Goal: Task Accomplishment & Management: Manage account settings

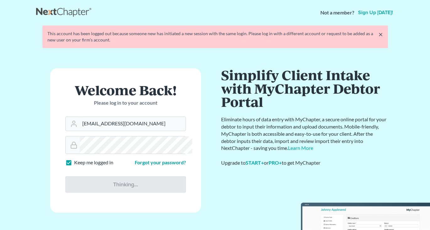
scroll to position [73, 0]
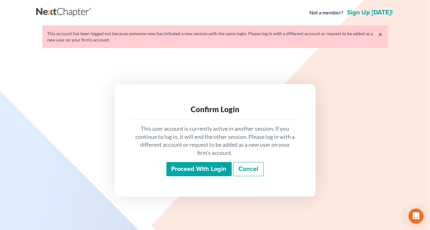
click at [189, 177] on input "Proceed with login" at bounding box center [198, 169] width 65 height 14
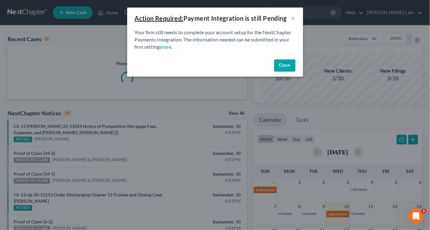
click at [296, 72] on button "Close" at bounding box center [284, 65] width 21 height 13
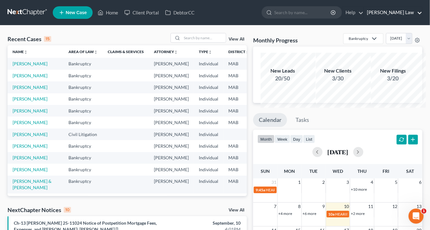
click at [405, 15] on link "[PERSON_NAME] Law" at bounding box center [393, 12] width 58 height 11
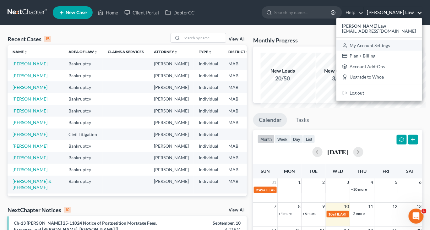
click at [374, 51] on link "My Account Settings" at bounding box center [379, 45] width 86 height 11
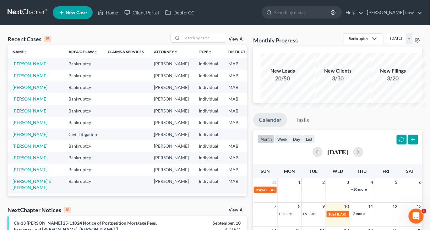
select select "24"
select select "22"
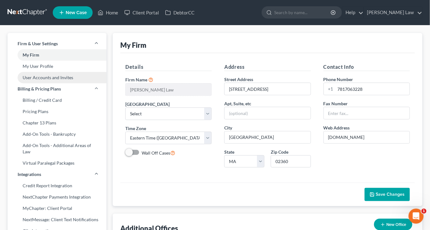
click at [69, 83] on link "User Accounts and Invites" at bounding box center [57, 77] width 99 height 11
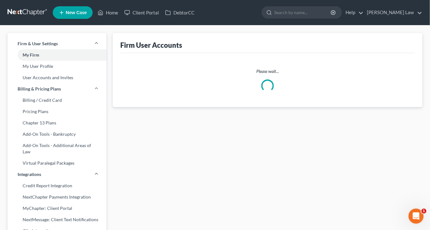
select select "0"
select select "1"
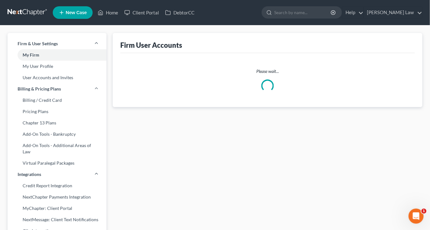
select select "1"
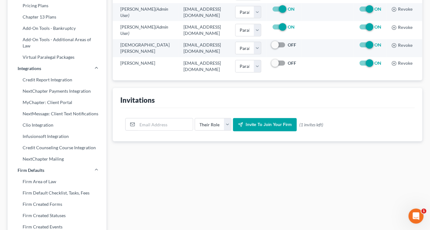
scroll to position [107, 0]
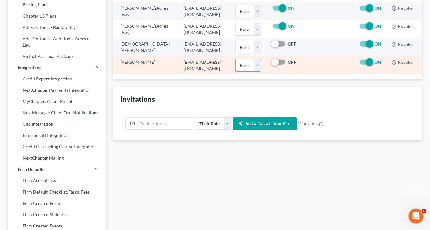
click at [261, 72] on select "Select Attorney Paralegal Assistant" at bounding box center [248, 65] width 26 height 13
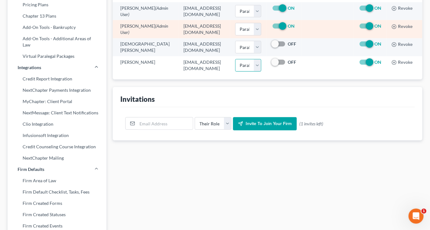
scroll to position [0, 0]
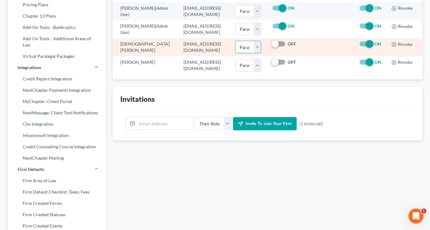
click at [261, 53] on select "Select Attorney Paralegal Assistant" at bounding box center [248, 47] width 26 height 13
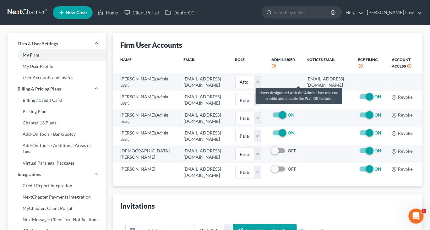
click at [276, 68] on icon at bounding box center [273, 66] width 5 height 6
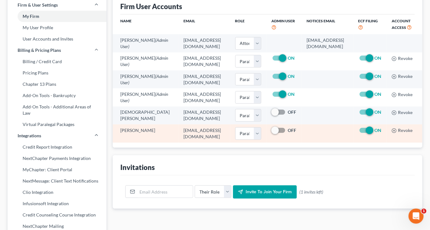
scroll to position [9, 0]
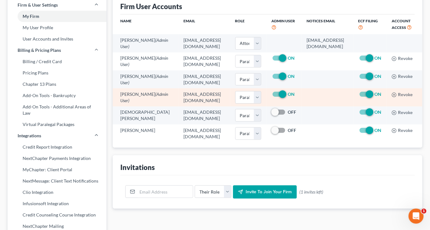
select select "39"
select select "24"
select select "22"
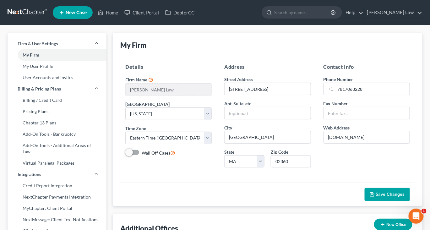
scroll to position [39, 0]
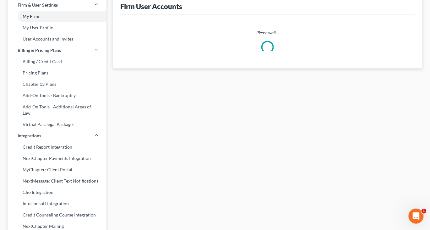
select select "0"
select select "1"
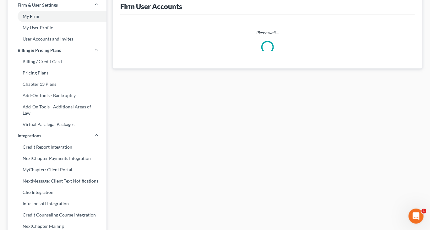
select select "1"
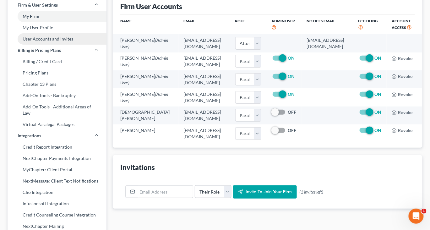
click at [70, 45] on link "User Accounts and Invites" at bounding box center [57, 38] width 99 height 11
click at [71, 45] on link "User Accounts and Invites" at bounding box center [57, 38] width 99 height 11
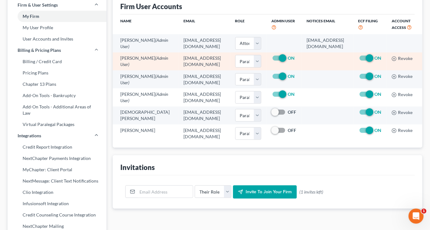
scroll to position [5, 0]
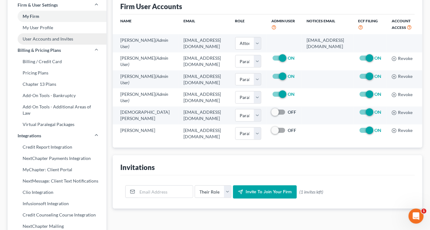
click at [79, 45] on link "User Accounts and Invites" at bounding box center [57, 38] width 99 height 11
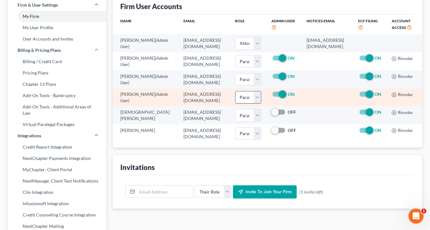
scroll to position [5, 93]
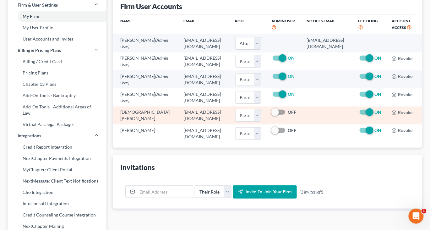
click at [375, 115] on label "ON" at bounding box center [378, 112] width 7 height 6
click at [377, 113] on input "ON" at bounding box center [379, 111] width 4 height 4
checkbox input "false"
click at [392, 115] on icon "button" at bounding box center [394, 112] width 5 height 5
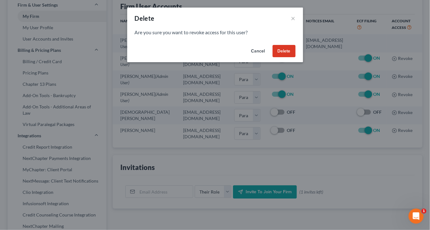
click at [296, 57] on button "Delete" at bounding box center [284, 51] width 23 height 13
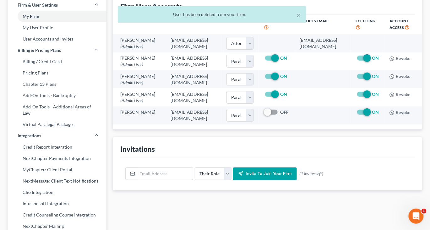
scroll to position [0, 0]
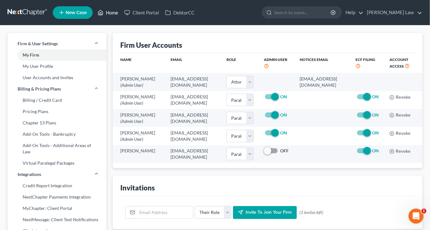
click at [121, 14] on link "Home" at bounding box center [108, 12] width 27 height 11
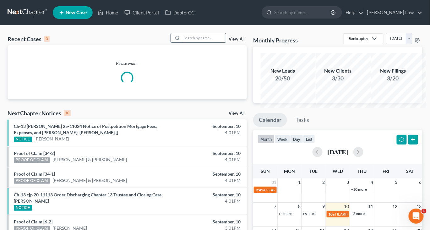
click at [187, 42] on input "search" at bounding box center [204, 37] width 44 height 9
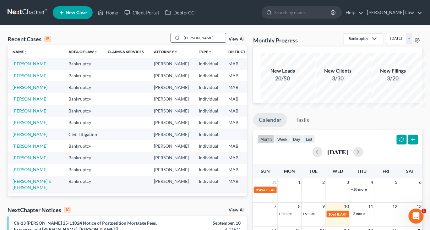
type input "lola"
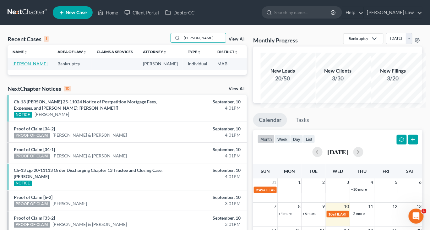
click at [22, 66] on link "[PERSON_NAME]" at bounding box center [30, 63] width 35 height 5
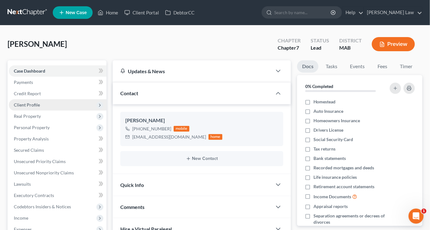
click at [32, 107] on span "Client Profile" at bounding box center [27, 104] width 26 height 5
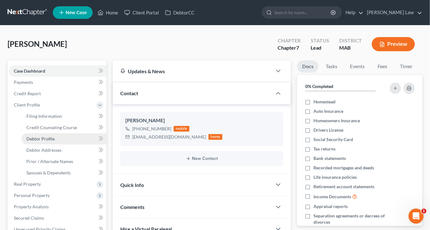
click at [39, 141] on span "Debtor Profile" at bounding box center [40, 138] width 28 height 5
select select "3"
select select "0"
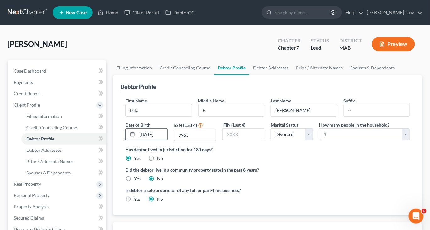
click at [161, 140] on input "09/10/1950" at bounding box center [152, 134] width 30 height 12
click at [292, 75] on link "Debtor Addresses" at bounding box center [270, 67] width 43 height 15
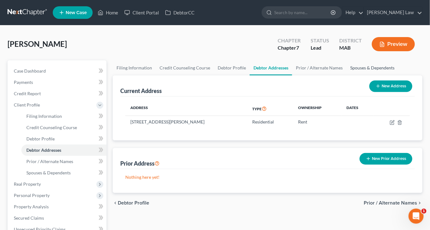
click at [346, 75] on link "Spouses & Dependents" at bounding box center [372, 67] width 52 height 15
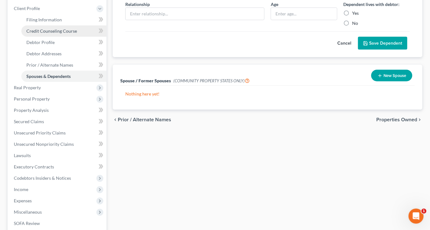
scroll to position [113, 0]
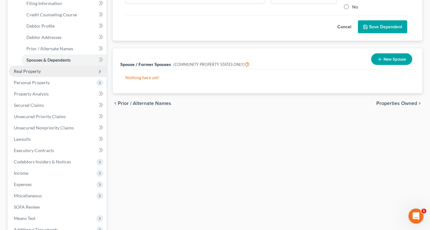
click at [41, 74] on span "Real Property" at bounding box center [27, 70] width 27 height 5
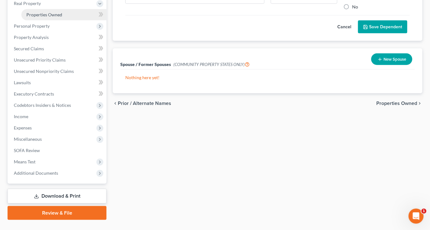
click at [62, 17] on span "Properties Owned" at bounding box center [44, 14] width 36 height 5
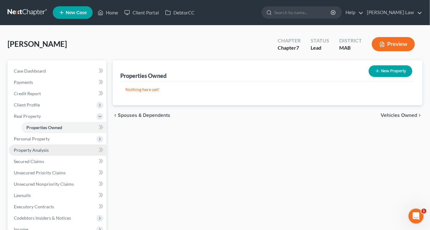
click at [35, 156] on link "Property Analysis" at bounding box center [58, 149] width 98 height 11
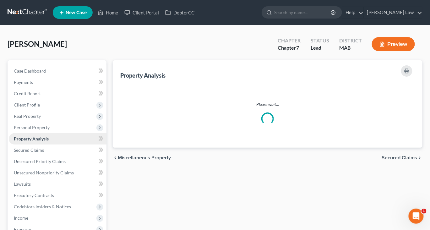
click at [35, 141] on span "Property Analysis" at bounding box center [31, 138] width 35 height 5
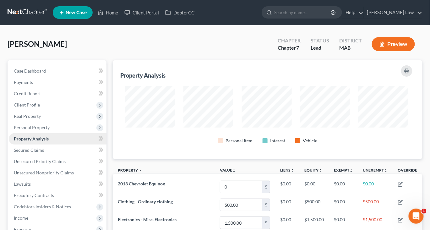
scroll to position [112, 307]
click at [39, 130] on span "Personal Property" at bounding box center [32, 127] width 36 height 5
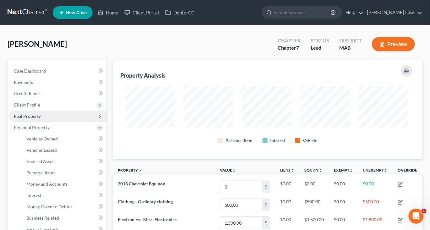
click at [37, 119] on span "Real Property" at bounding box center [27, 115] width 27 height 5
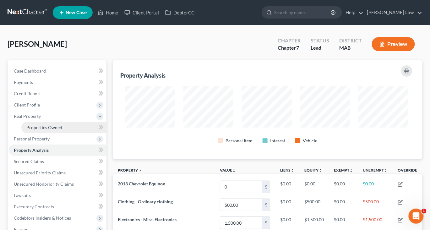
click at [43, 130] on span "Properties Owned" at bounding box center [44, 127] width 36 height 5
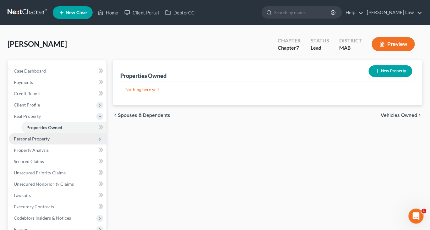
click at [46, 141] on span "Personal Property" at bounding box center [32, 138] width 36 height 5
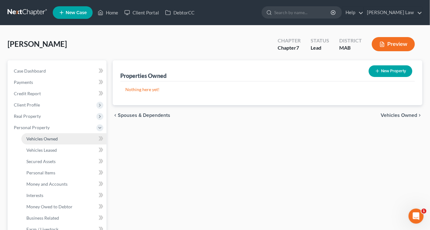
click at [50, 141] on span "Vehicles Owned" at bounding box center [41, 138] width 31 height 5
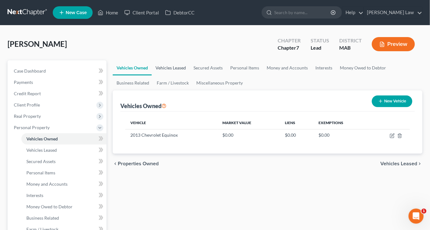
click at [186, 75] on link "Vehicles Leased" at bounding box center [171, 67] width 38 height 15
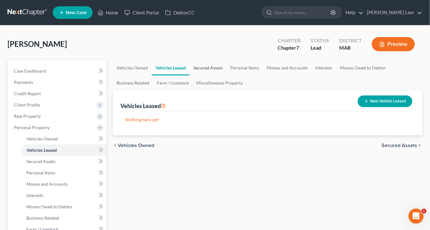
click at [226, 75] on link "Secured Assets" at bounding box center [208, 67] width 37 height 15
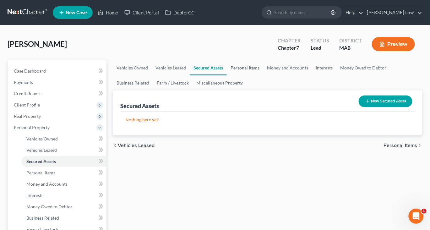
click at [263, 75] on link "Personal Items" at bounding box center [245, 67] width 36 height 15
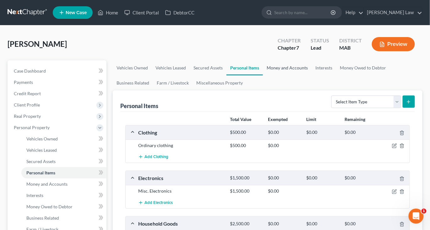
click at [312, 75] on link "Money and Accounts" at bounding box center [287, 67] width 49 height 15
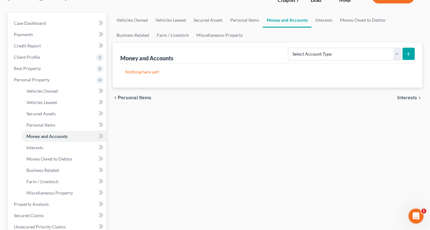
scroll to position [41, 0]
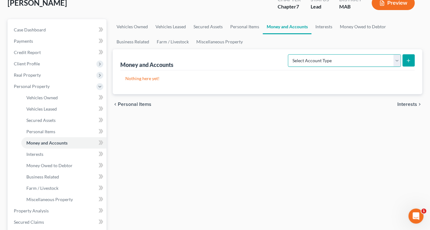
click at [388, 67] on select "Select Account Type Brokerage Cash on Hand Certificates of Deposit Checking Acc…" at bounding box center [344, 60] width 113 height 13
select select "checking"
click at [406, 63] on icon "submit" at bounding box center [408, 60] width 5 height 5
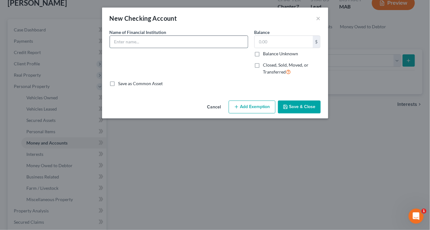
click at [145, 48] on input "text" at bounding box center [179, 42] width 138 height 12
type input "Mechanics Cooperative"
click at [297, 48] on input "text" at bounding box center [284, 42] width 58 height 12
type input "504"
click at [321, 114] on button "Save & Close" at bounding box center [299, 107] width 43 height 13
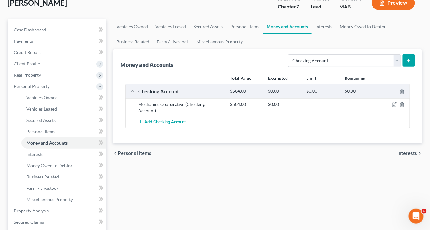
click at [409, 62] on line "submit" at bounding box center [409, 60] width 0 height 3
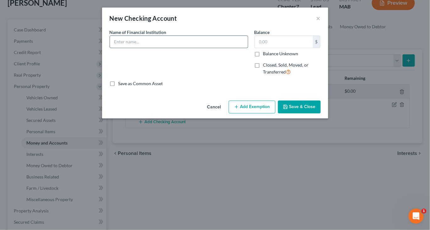
click at [167, 48] on input "text" at bounding box center [179, 42] width 138 height 12
type input "Mechanics Cooperative"
click at [296, 48] on input "text" at bounding box center [284, 42] width 58 height 12
type input "43.00"
click at [321, 114] on button "Save & Close" at bounding box center [299, 107] width 43 height 13
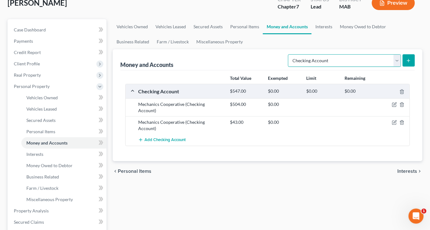
click at [389, 67] on select "Select Account Type Brokerage Cash on Hand Certificates of Deposit Checking Acc…" at bounding box center [344, 60] width 113 height 13
click at [390, 67] on select "Select Account Type Brokerage Cash on Hand Certificates of Deposit Checking Acc…" at bounding box center [344, 60] width 113 height 13
select select "security_deposits"
click at [406, 63] on icon "submit" at bounding box center [408, 60] width 5 height 5
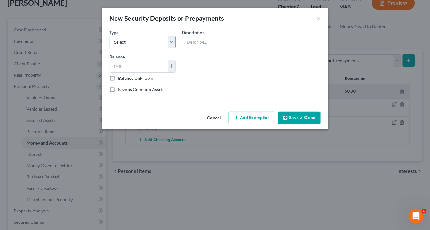
click at [165, 48] on select "Select Electric Gas Heating Oil Security Deposit On Rental Unit Prepaid Rent Te…" at bounding box center [143, 42] width 66 height 13
select select "3"
click at [204, 48] on input "text" at bounding box center [251, 42] width 138 height 12
type input "Landlord security deposit"
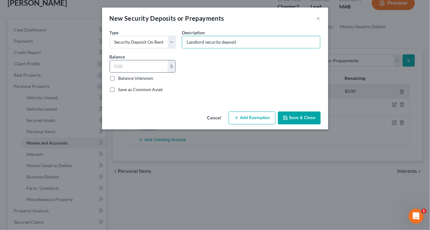
click at [129, 72] on input "text" at bounding box center [139, 66] width 58 height 12
type input "1,290"
click at [321, 125] on button "Save & Close" at bounding box center [299, 118] width 43 height 13
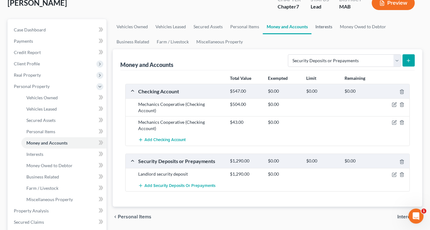
click at [336, 34] on link "Interests" at bounding box center [324, 26] width 25 height 15
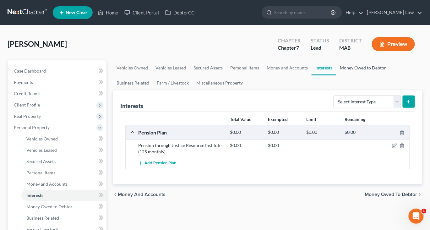
click at [336, 75] on link "Money Owed to Debtor" at bounding box center [363, 67] width 54 height 15
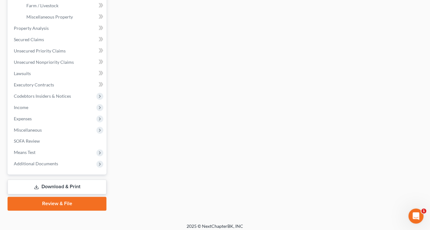
scroll to position [256, 0]
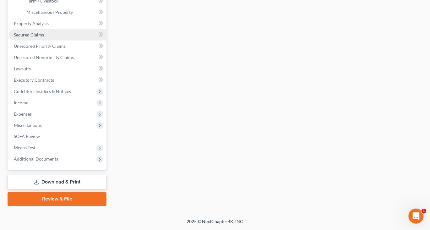
click at [44, 37] on span "Secured Claims" at bounding box center [29, 34] width 30 height 5
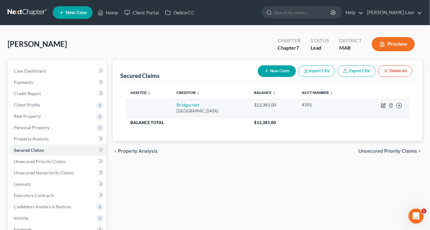
click at [383, 106] on icon "button" at bounding box center [384, 104] width 3 height 3
select select "3"
select select "0"
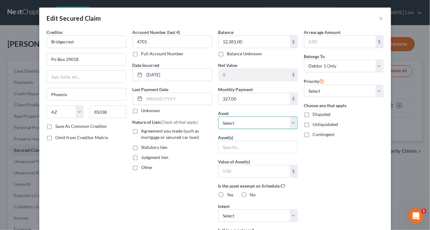
click at [298, 129] on select "Select Other Multiple Assets Jewelry - Misc. Jewelry - $250.0 Clothing - Ordina…" at bounding box center [257, 123] width 79 height 13
select select "6"
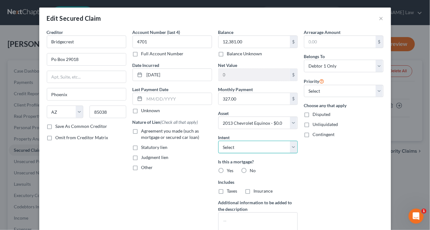
click at [298, 153] on select "Select Surrender Redeem Reaffirm Avoid Other" at bounding box center [257, 147] width 79 height 13
select select "2"
click at [141, 140] on label "Agreement you made (such as mortgage or secured car loan)" at bounding box center [176, 134] width 71 height 13
click at [144, 132] on input "Agreement you made (such as mortgage or secured car loan)" at bounding box center [146, 130] width 4 height 4
checkbox input "true"
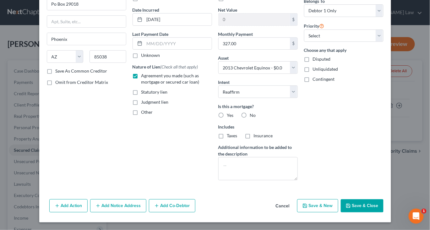
scroll to position [124, 0]
click at [384, 200] on button "Save & Close" at bounding box center [362, 205] width 43 height 13
select select
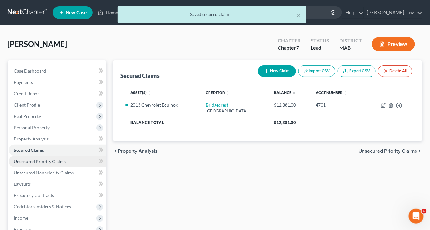
click at [52, 164] on span "Unsecured Priority Claims" at bounding box center [40, 161] width 52 height 5
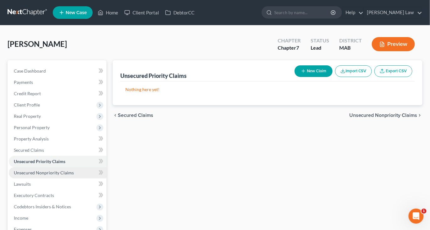
click at [47, 175] on span "Unsecured Nonpriority Claims" at bounding box center [44, 172] width 60 height 5
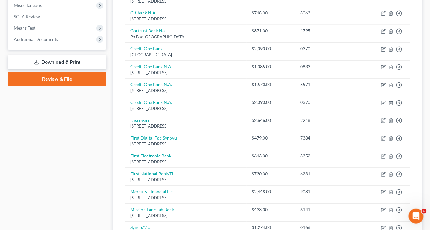
scroll to position [236, 0]
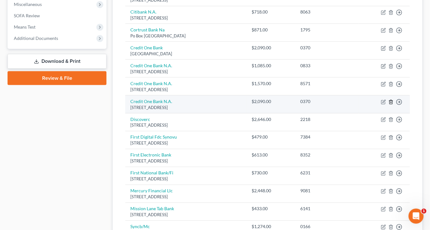
click at [389, 105] on icon "button" at bounding box center [391, 102] width 5 height 5
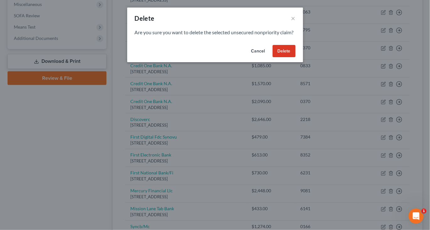
click at [296, 57] on button "Delete" at bounding box center [284, 51] width 23 height 13
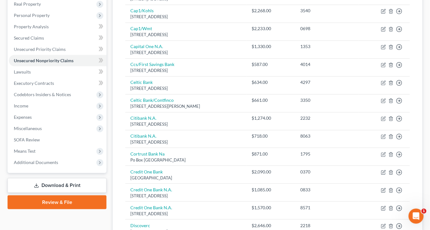
scroll to position [112, 0]
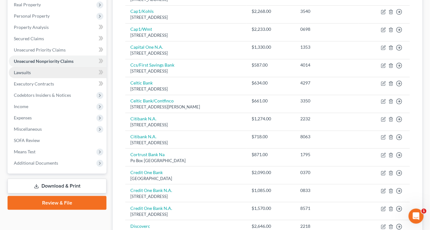
click at [31, 75] on span "Lawsuits" at bounding box center [22, 72] width 17 height 5
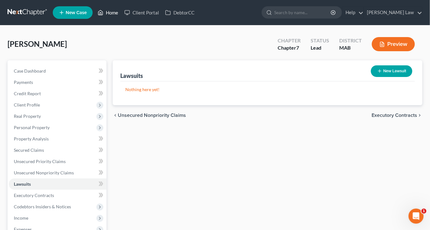
click at [103, 16] on icon at bounding box center [101, 13] width 6 height 8
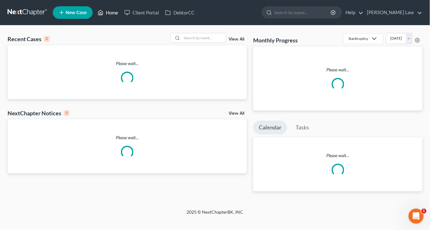
click at [121, 15] on link "Home" at bounding box center [108, 12] width 27 height 11
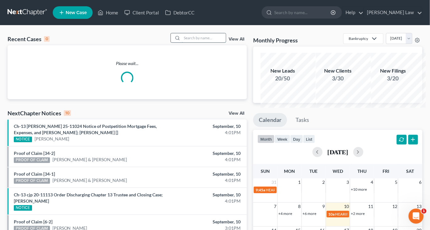
click at [183, 42] on input "search" at bounding box center [204, 37] width 44 height 9
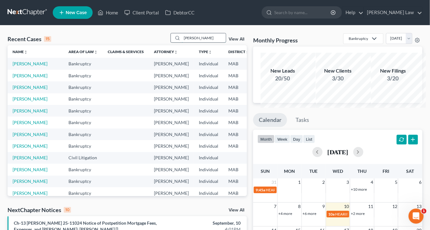
type input "mccarthy"
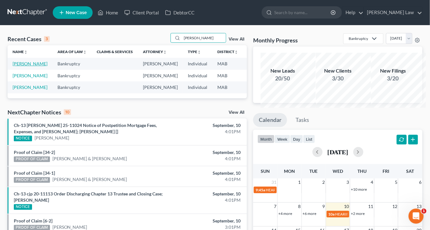
click at [27, 66] on link "[PERSON_NAME]" at bounding box center [30, 63] width 35 height 5
select select "6"
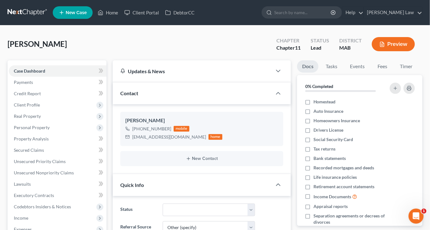
scroll to position [147, 0]
drag, startPoint x: 129, startPoint y: 80, endPoint x: 147, endPoint y: 83, distance: 17.8
click at [133, 80] on div "Updates & News" at bounding box center [192, 71] width 159 height 22
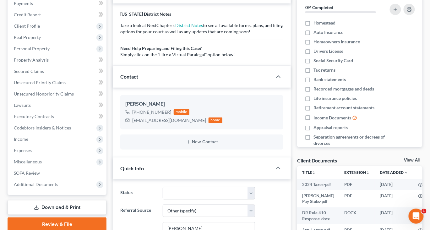
scroll to position [80, 0]
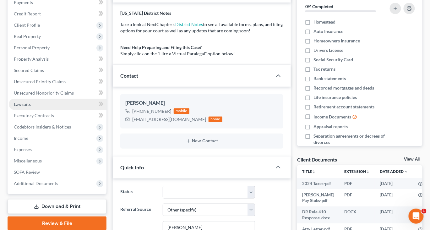
click at [31, 107] on span "Lawsuits" at bounding box center [22, 103] width 17 height 5
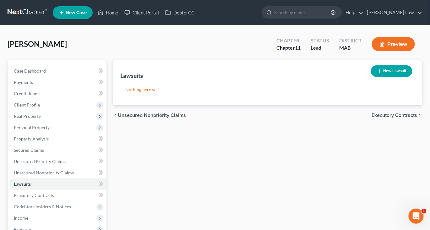
click at [372, 77] on button "New Lawsuit" at bounding box center [391, 71] width 41 height 12
select select "0"
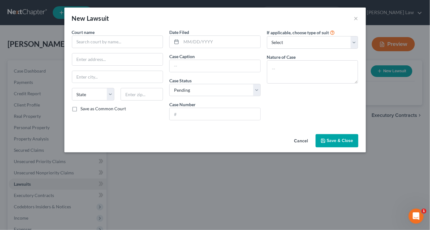
click at [94, 61] on div "Court name * State AL AK AR AZ CA CO CT DE DC FL GA GU HI ID IL IN IA KS KY LA …" at bounding box center [118, 77] width 98 height 96
click at [93, 48] on input "text" at bounding box center [117, 41] width 91 height 13
type input "Taunton District Court"
type input "5"
type input "40 Broadway"
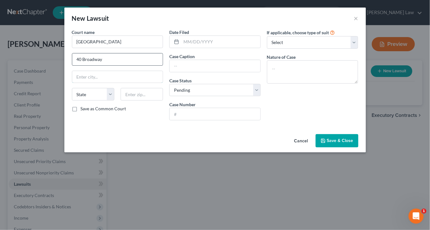
type input "Taunton"
select select "22"
type input "02780"
click at [201, 72] on input "text" at bounding box center [215, 66] width 91 height 12
click at [255, 72] on input "LVNV Funding LLC v. Sherri Arruda" at bounding box center [215, 66] width 91 height 12
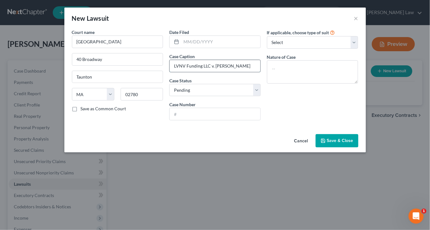
type input "LVNV Funding LLC v. Lola Terry"
click at [241, 120] on input "text" at bounding box center [215, 114] width 91 height 12
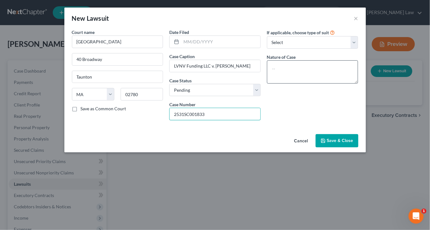
type input "2531SC001833"
click at [342, 84] on textarea at bounding box center [312, 71] width 91 height 23
type textarea "Civil"
click at [358, 147] on button "Save & Close" at bounding box center [337, 140] width 43 height 13
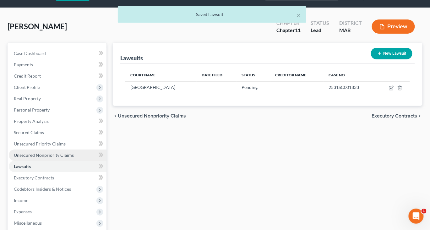
click at [53, 158] on span "Unsecured Nonpriority Claims" at bounding box center [44, 154] width 60 height 5
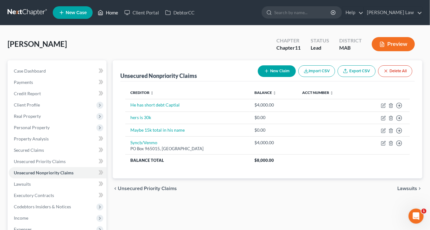
click at [103, 15] on icon at bounding box center [101, 12] width 4 height 5
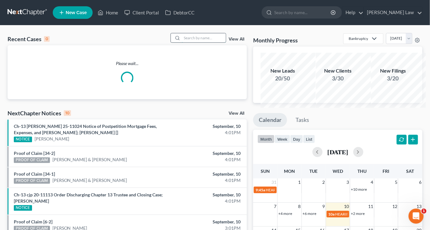
click at [189, 42] on input "search" at bounding box center [204, 37] width 44 height 9
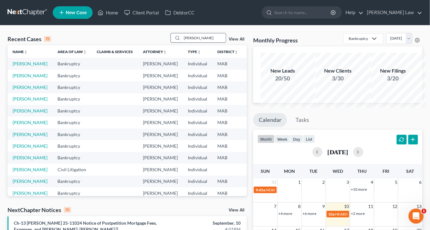
type input "lola"
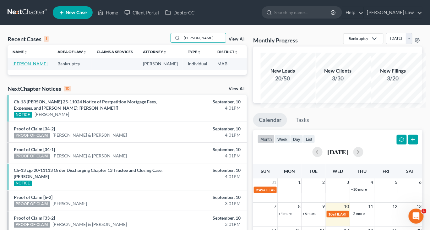
click at [22, 66] on link "[PERSON_NAME]" at bounding box center [30, 63] width 35 height 5
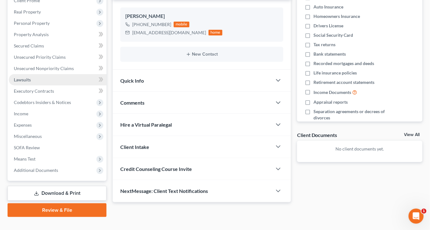
click at [31, 82] on span "Lawsuits" at bounding box center [22, 79] width 17 height 5
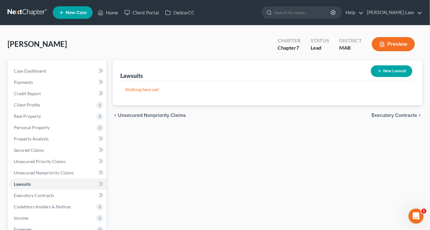
click at [380, 77] on button "New Lawsuit" at bounding box center [391, 71] width 41 height 12
select select "0"
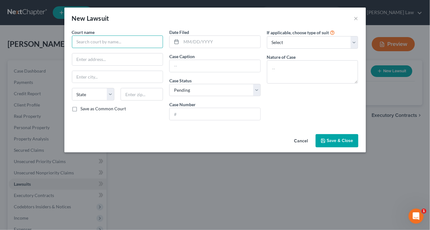
click at [109, 48] on input "text" at bounding box center [117, 41] width 91 height 13
type input "Taunton District Court"
type input "40 Broadway"
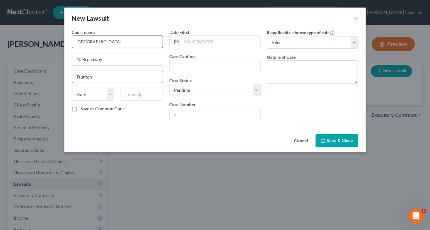
type input "Taunton"
select select "22"
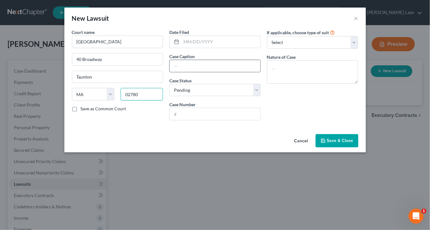
type input "02780"
click at [182, 72] on input "text" at bounding box center [215, 66] width 91 height 12
type input "LVNV Funding LLC v. Lola Terry"
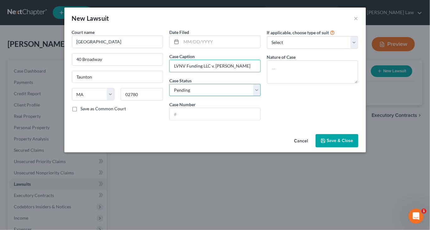
click at [217, 96] on select "Select Pending On Appeal Concluded" at bounding box center [214, 90] width 91 height 13
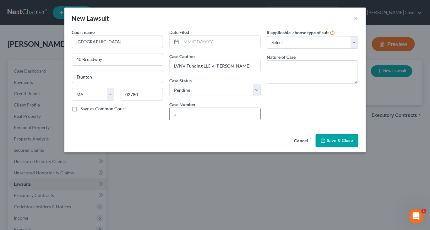
click at [203, 120] on input "text" at bounding box center [215, 114] width 91 height 12
type input "2531SC001833"
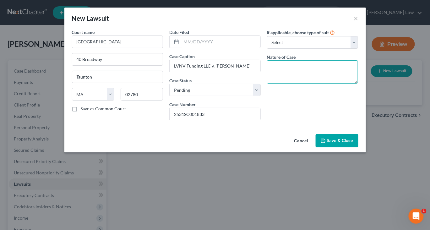
click at [318, 84] on textarea at bounding box center [312, 71] width 91 height 23
type textarea "Civil"
click at [353, 143] on span "Save & Close" at bounding box center [340, 140] width 26 height 5
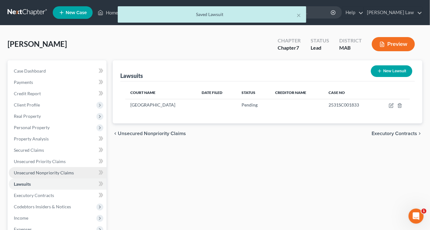
click at [47, 178] on link "Unsecured Nonpriority Claims" at bounding box center [58, 172] width 98 height 11
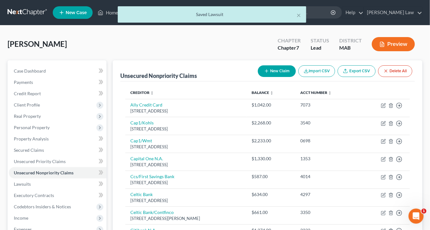
click at [258, 77] on button "New Claim" at bounding box center [277, 71] width 38 height 12
select select "0"
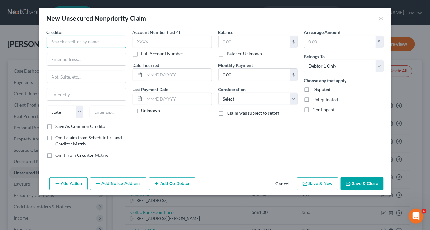
click at [92, 48] on input "text" at bounding box center [86, 41] width 79 height 13
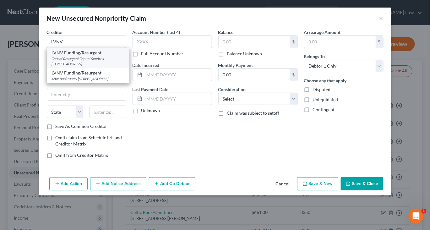
click at [79, 67] on div "Care of Resurgent Capital Services L.P PO Box 1269, Greenville, SC 29602" at bounding box center [88, 61] width 73 height 11
type input "LVNV Funding/Resurgent"
type input "Care of Resurgent Capital Services L.P"
type input "PO Box 1269"
type input "Greenville"
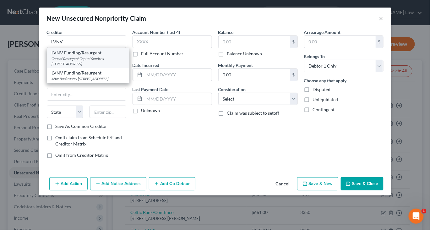
select select "42"
type input "29602"
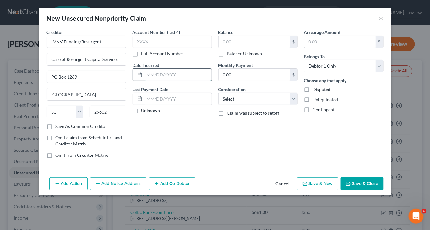
click at [144, 81] on input "text" at bounding box center [177, 75] width 67 height 12
click at [244, 48] on input "text" at bounding box center [254, 42] width 71 height 12
type input "1,490"
click at [155, 81] on input "text" at bounding box center [177, 75] width 67 height 12
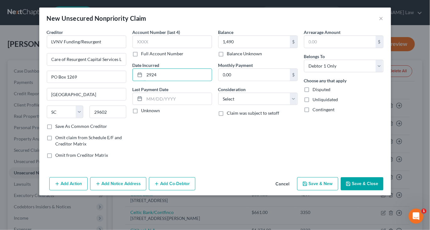
type input "2924"
click at [105, 190] on button "Add Notice Address" at bounding box center [118, 183] width 56 height 13
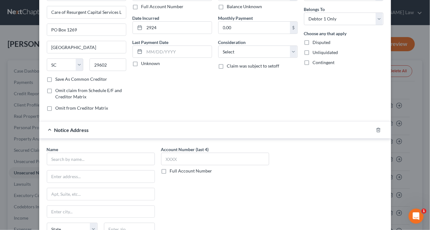
scroll to position [54, 0]
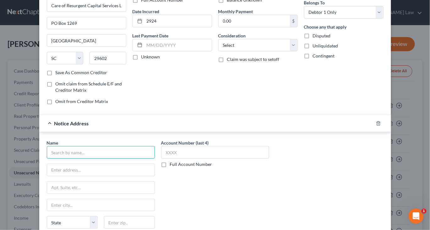
click at [58, 159] on input "text" at bounding box center [101, 152] width 108 height 13
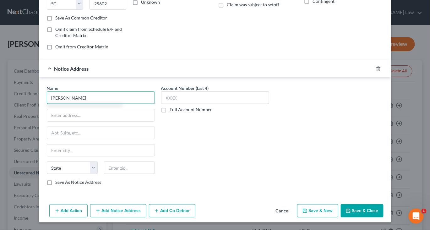
scroll to position [158, 0]
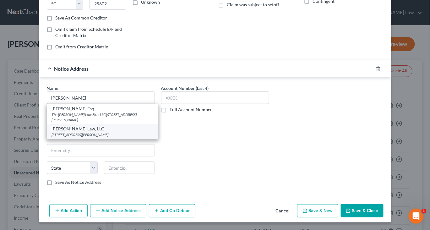
click at [62, 134] on div "[STREET_ADDRESS][PERSON_NAME]" at bounding box center [102, 134] width 101 height 5
type input "[PERSON_NAME] Law, LLC"
type input "[STREET_ADDRESS][PERSON_NAME]"
type input "Suite A102"
type input "[GEOGRAPHIC_DATA]"
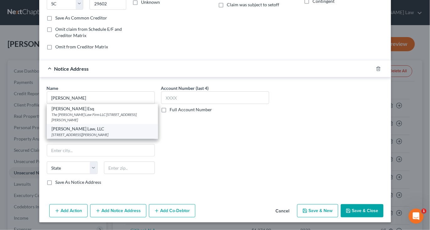
select select "32"
type input "03079"
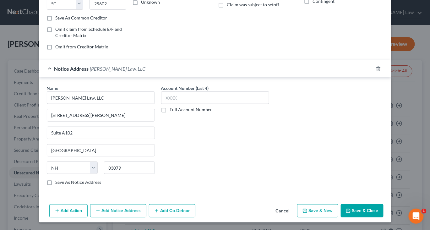
scroll to position [189, 0]
click at [378, 208] on button "Save & Close" at bounding box center [362, 210] width 43 height 13
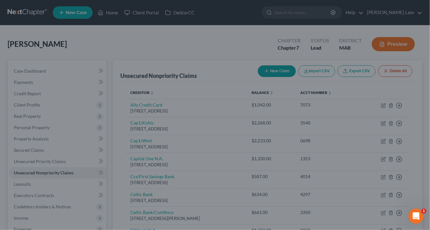
scroll to position [0, 0]
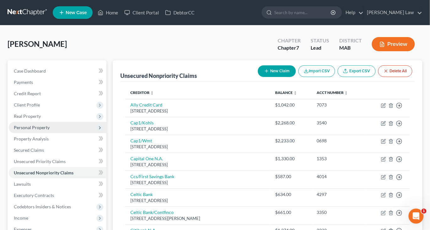
click at [44, 130] on span "Personal Property" at bounding box center [32, 127] width 36 height 5
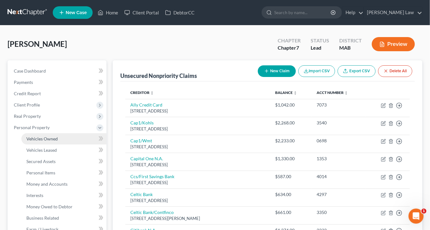
click at [51, 141] on span "Vehicles Owned" at bounding box center [41, 138] width 31 height 5
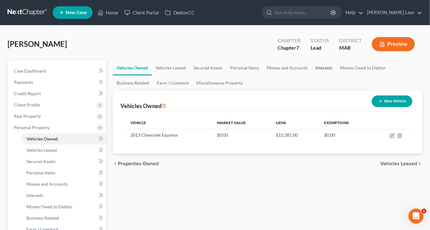
click at [336, 75] on link "Interests" at bounding box center [324, 67] width 25 height 15
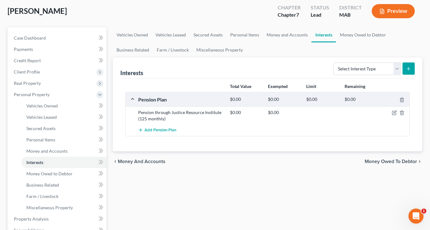
scroll to position [37, 0]
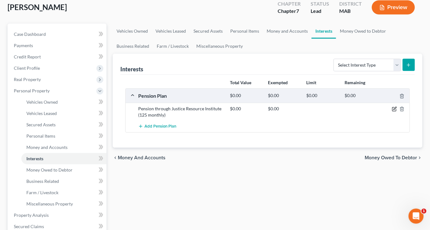
click at [394, 110] on icon "button" at bounding box center [395, 108] width 3 height 3
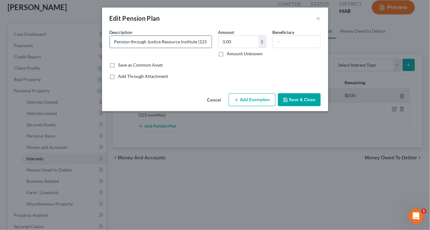
click at [201, 48] on input "Pension through Justice Resource Institute (125 monthly)" at bounding box center [161, 42] width 102 height 12
type input "Pension through Justice Resource Institute (126 monthly)"
click at [252, 106] on button "Add Exemption" at bounding box center [252, 99] width 47 height 13
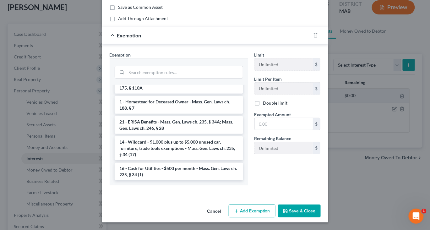
scroll to position [1091, 0]
click at [178, 134] on li "21 - ERISA Benefits - Mass. Gen. Laws ch. 235, § 34A; Mass. Gen. Laws ch. 246, …" at bounding box center [179, 125] width 128 height 18
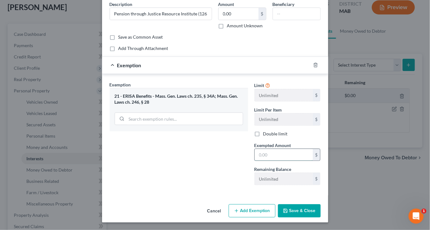
click at [294, 154] on input "text" at bounding box center [284, 155] width 58 height 12
type input "126"
click at [321, 217] on button "Save & Close" at bounding box center [299, 210] width 43 height 13
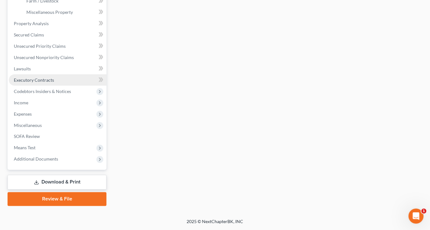
scroll to position [254, 0]
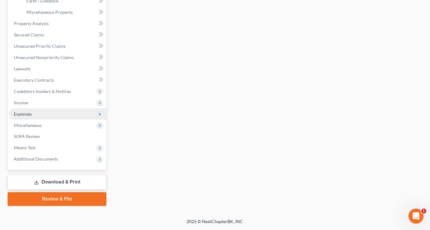
click at [29, 117] on span "Expenses" at bounding box center [23, 113] width 18 height 5
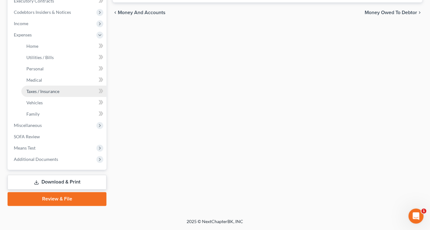
click at [54, 94] on span "Taxes / Insurance" at bounding box center [42, 91] width 33 height 5
type input "0.00"
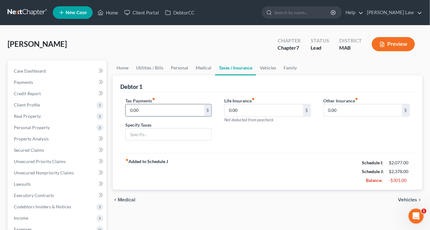
click at [157, 116] on input "0.00" at bounding box center [165, 110] width 78 height 12
type input "6"
click at [139, 140] on input "text" at bounding box center [169, 134] width 86 height 12
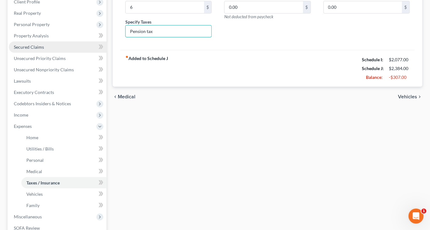
scroll to position [110, 0]
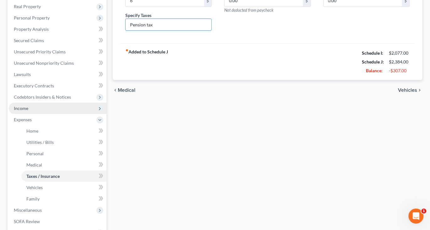
type input "Pension tax"
click at [40, 114] on span "Income" at bounding box center [58, 108] width 98 height 11
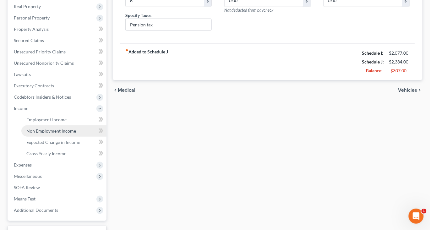
click at [58, 134] on span "Non Employment Income" at bounding box center [51, 130] width 50 height 5
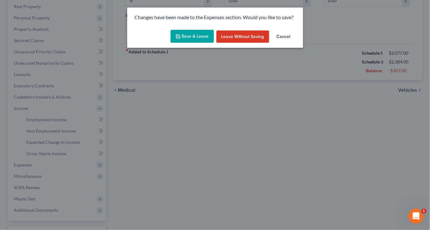
click at [191, 43] on button "Save & Leave" at bounding box center [192, 36] width 43 height 13
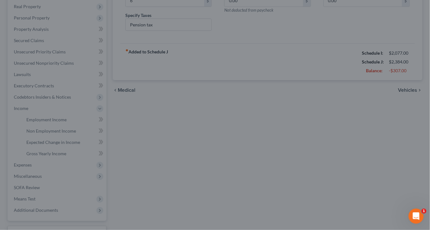
type input "6.00"
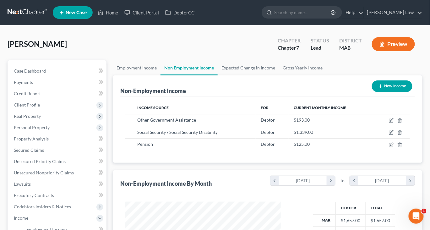
scroll to position [139, 168]
click at [389, 123] on icon "button" at bounding box center [391, 121] width 4 height 4
select select "5"
select select "0"
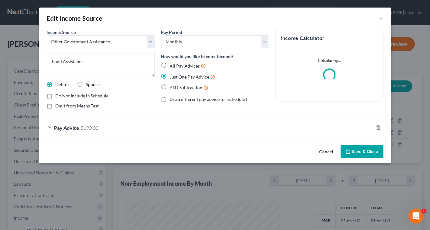
click at [379, 158] on button "Save & Close" at bounding box center [362, 151] width 43 height 13
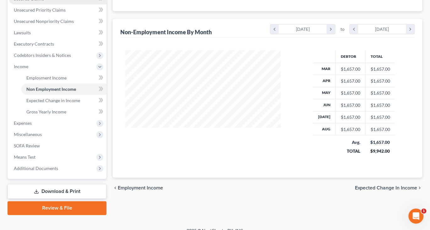
scroll to position [160, 0]
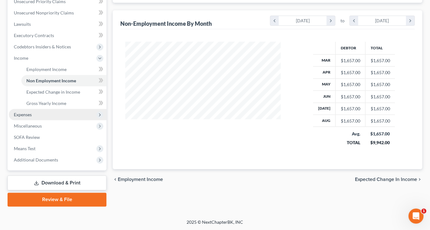
click at [32, 117] on span "Expenses" at bounding box center [23, 114] width 18 height 5
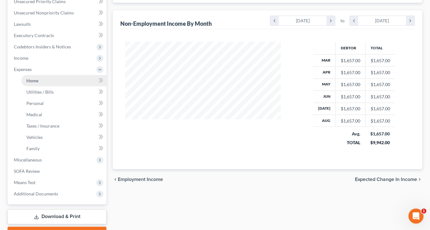
click at [54, 86] on link "Home" at bounding box center [63, 80] width 85 height 11
click at [38, 83] on span "Home" at bounding box center [32, 80] width 12 height 5
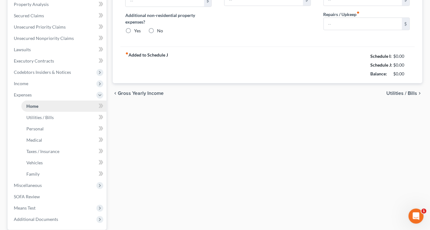
type input "480.00"
type input "0.00"
radio input "true"
type input "0.00"
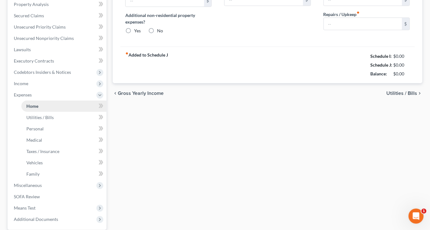
type input "0.00"
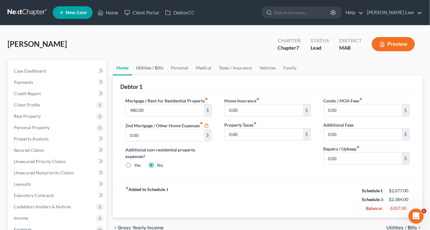
click at [167, 75] on link "Utilities / Bills" at bounding box center [149, 67] width 35 height 15
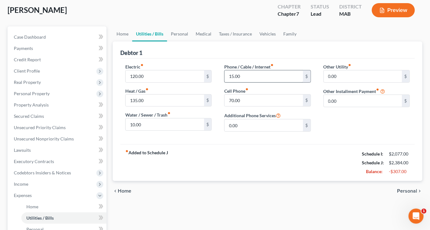
scroll to position [38, 0]
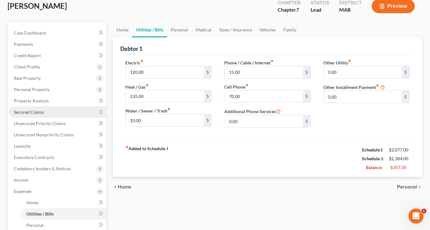
click at [38, 115] on span "Secured Claims" at bounding box center [29, 111] width 30 height 5
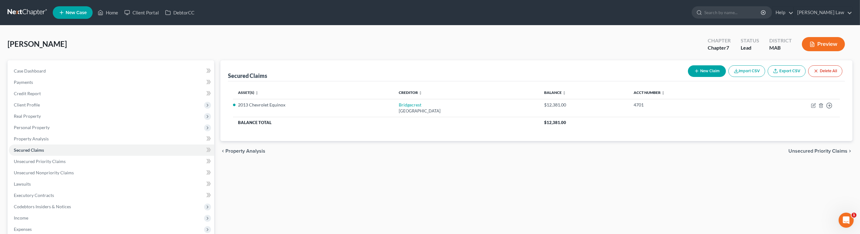
scroll to position [38, 0]
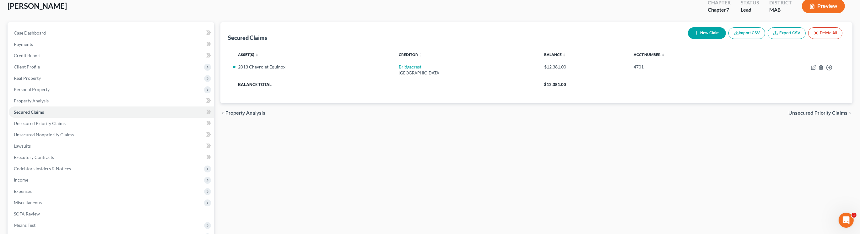
click at [126, 17] on div "Terry, Lola Upgraded Chapter Chapter 7 Status Lead District MAB Preview" at bounding box center [430, 8] width 845 height 27
click at [374, 21] on div "Terry, Lola Upgraded Chapter Chapter 7 Status Lead District MAB Preview" at bounding box center [430, 8] width 845 height 27
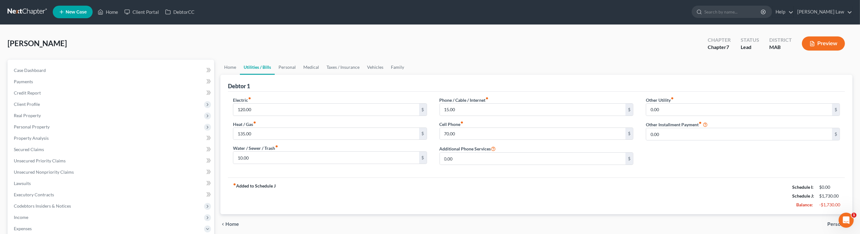
scroll to position [0, 0]
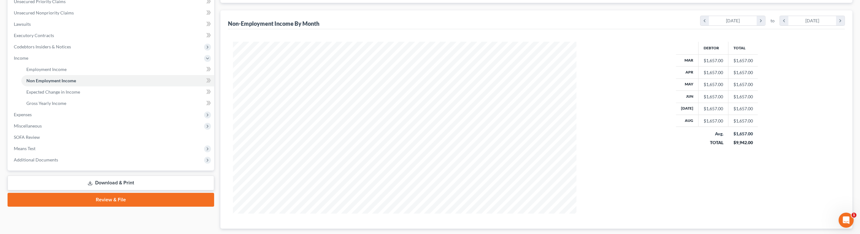
scroll to position [172, 356]
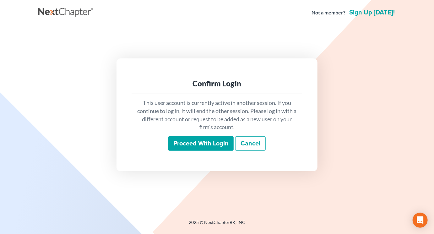
click at [199, 151] on input "Proceed with login" at bounding box center [200, 143] width 65 height 14
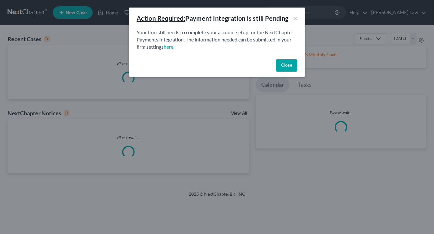
click at [297, 72] on button "Close" at bounding box center [286, 65] width 21 height 13
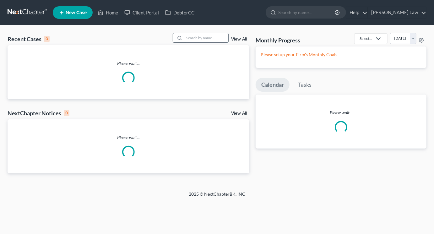
click at [188, 42] on input "search" at bounding box center [206, 37] width 44 height 9
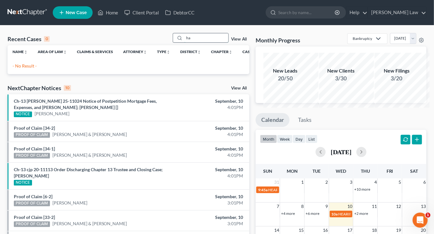
type input "h"
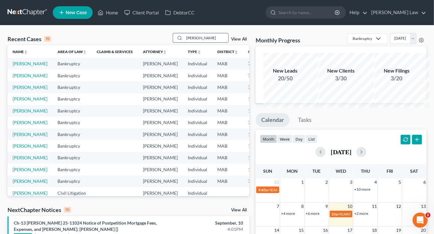
type input "[PERSON_NAME]"
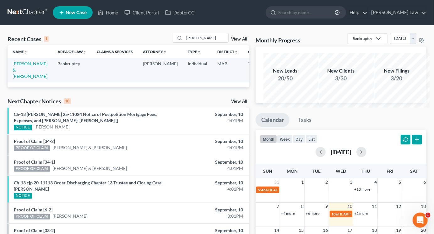
click at [18, 79] on link "[PERSON_NAME] & [PERSON_NAME]" at bounding box center [30, 70] width 35 height 18
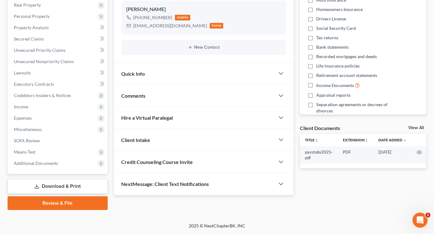
scroll to position [192, 0]
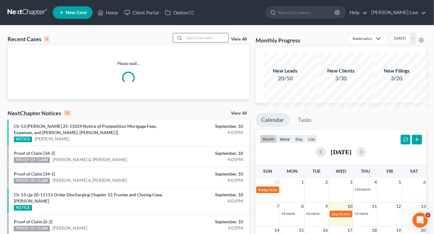
click at [191, 42] on input "search" at bounding box center [206, 37] width 44 height 9
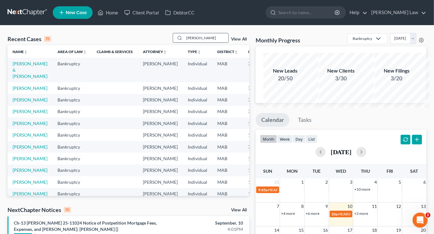
type input "[PERSON_NAME]"
click at [26, 79] on link "[PERSON_NAME] & [PERSON_NAME]" at bounding box center [30, 70] width 35 height 18
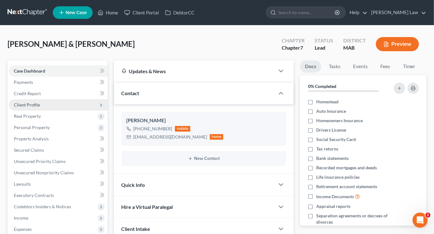
click at [26, 107] on span "Client Profile" at bounding box center [27, 104] width 26 height 5
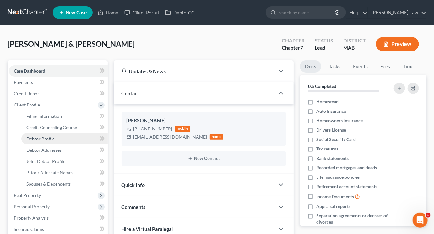
click at [43, 141] on span "Debtor Profile" at bounding box center [40, 138] width 28 height 5
select select "1"
select select "3"
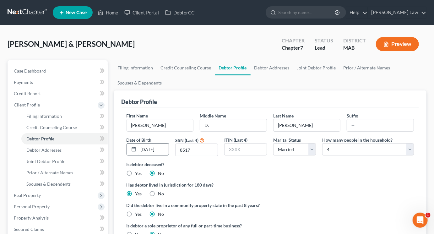
click at [157, 155] on input "[DATE]" at bounding box center [154, 150] width 30 height 12
click at [166, 90] on link "Spouses & Dependents" at bounding box center [140, 82] width 52 height 15
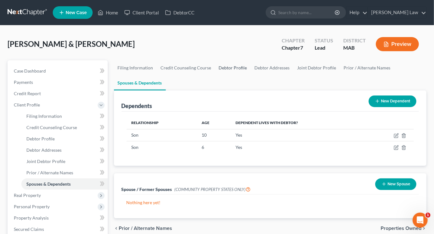
click at [251, 75] on link "Debtor Profile" at bounding box center [233, 67] width 36 height 15
select select "1"
select select "3"
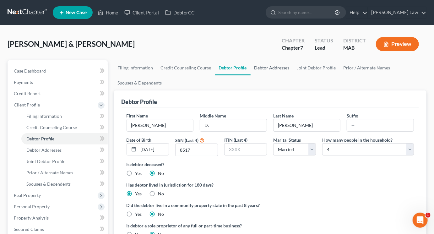
click at [293, 75] on link "Debtor Addresses" at bounding box center [272, 67] width 43 height 15
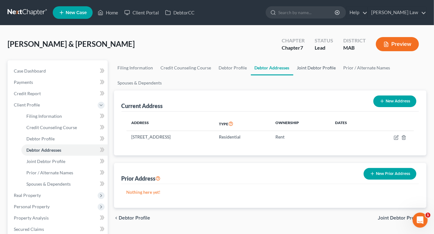
click at [340, 75] on link "Joint Debtor Profile" at bounding box center [316, 67] width 46 height 15
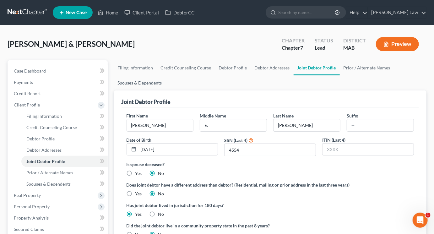
click at [166, 90] on link "Spouses & Dependents" at bounding box center [140, 82] width 52 height 15
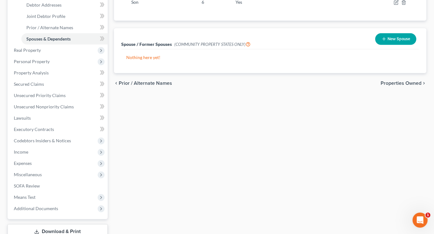
scroll to position [151, 0]
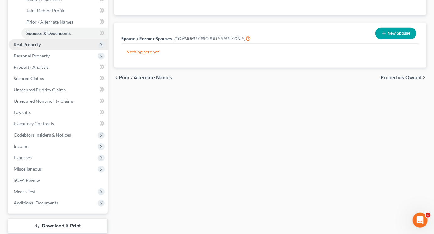
click at [36, 47] on span "Real Property" at bounding box center [27, 44] width 27 height 5
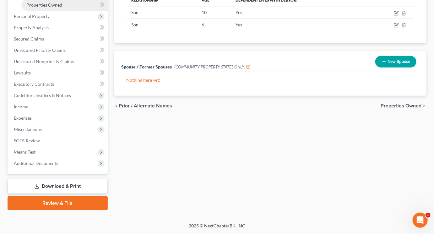
click at [57, 8] on span "Properties Owned" at bounding box center [44, 4] width 36 height 5
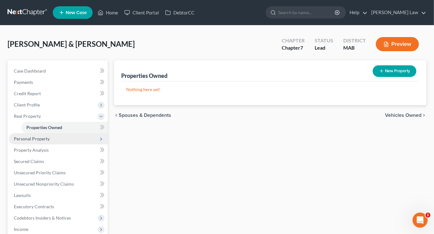
click at [50, 141] on span "Personal Property" at bounding box center [32, 138] width 36 height 5
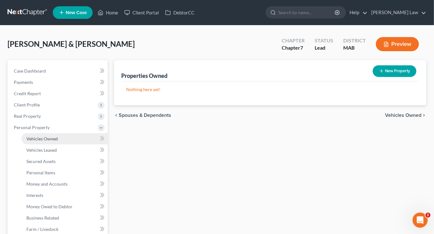
click at [56, 141] on span "Vehicles Owned" at bounding box center [41, 138] width 31 height 5
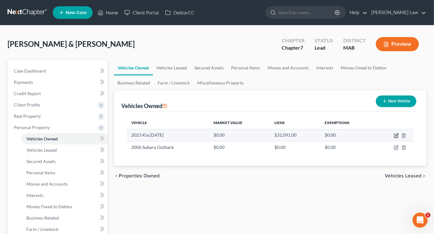
click at [394, 138] on icon "button" at bounding box center [396, 135] width 5 height 5
select select "0"
select select "3"
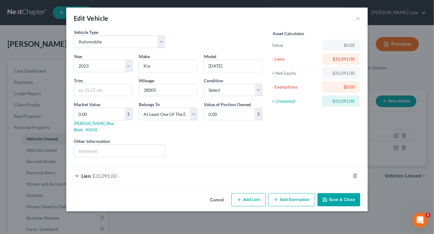
scroll to position [30, 0]
click at [360, 206] on button "Save & Close" at bounding box center [339, 199] width 43 height 13
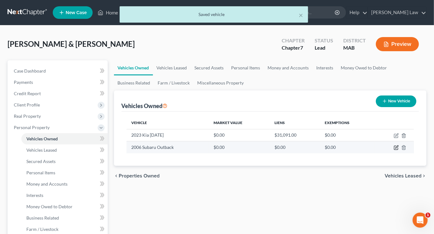
click at [394, 150] on icon "button" at bounding box center [396, 147] width 5 height 5
select select "0"
select select "20"
select select "0"
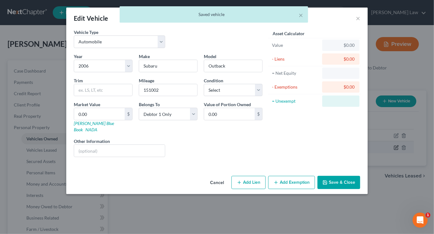
click at [389, 181] on div "Edit Vehicle × Vehicle Type Select Automobile Truck Trailer Watercraft Aircraft…" at bounding box center [217, 117] width 434 height 234
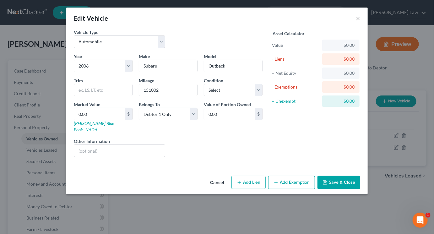
click at [360, 189] on button "Save & Close" at bounding box center [339, 182] width 43 height 13
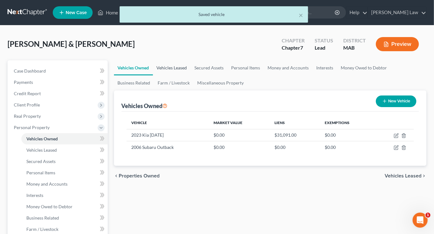
click at [187, 75] on link "Vehicles Leased" at bounding box center [172, 67] width 38 height 15
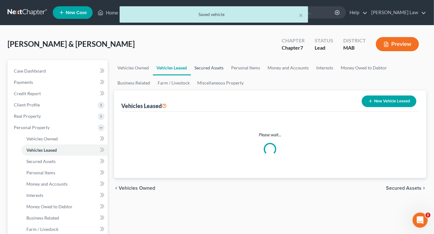
click at [228, 75] on link "Secured Assets" at bounding box center [209, 67] width 37 height 15
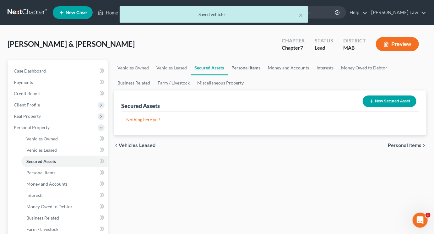
click at [264, 75] on link "Personal Items" at bounding box center [246, 67] width 36 height 15
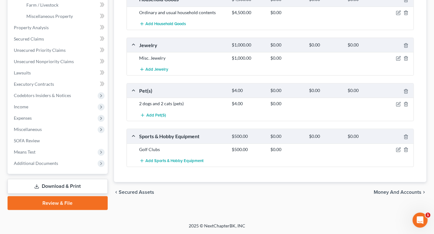
scroll to position [253, 0]
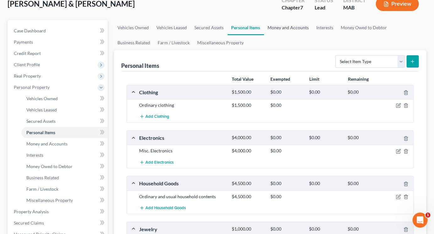
click at [313, 35] on link "Money and Accounts" at bounding box center [288, 27] width 49 height 15
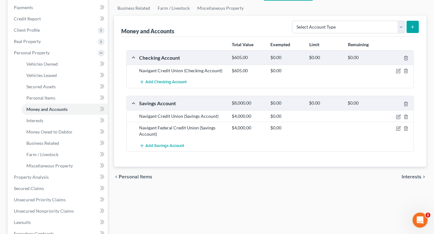
scroll to position [79, 0]
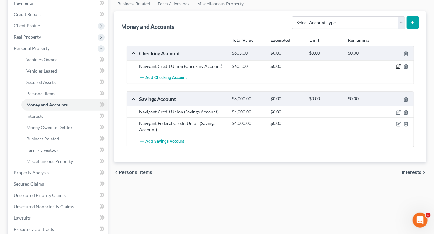
click at [396, 69] on icon "button" at bounding box center [398, 67] width 4 height 4
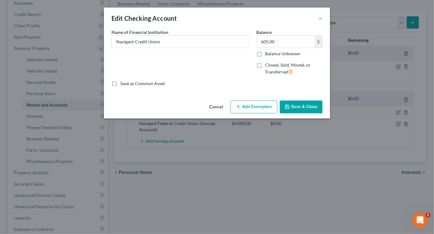
click at [323, 114] on button "Save & Close" at bounding box center [301, 107] width 43 height 13
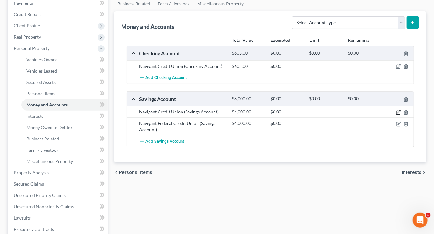
click at [396, 115] on icon "button" at bounding box center [398, 112] width 5 height 5
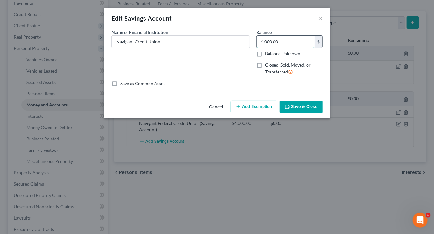
click at [300, 48] on input "4,000.00" at bounding box center [286, 42] width 58 height 12
type input "3,000"
click at [323, 114] on button "Save & Close" at bounding box center [301, 107] width 43 height 13
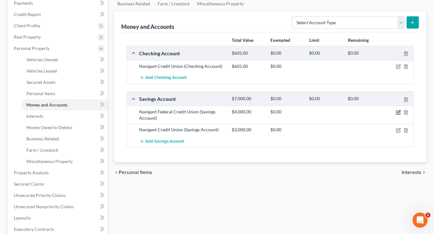
click at [398, 113] on icon "button" at bounding box center [399, 111] width 3 height 3
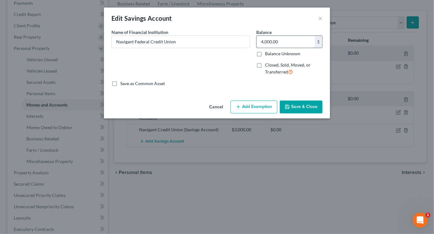
click at [308, 48] on input "4,000.00" at bounding box center [286, 42] width 58 height 12
type input "3,000"
click at [323, 114] on button "Save & Close" at bounding box center [301, 107] width 43 height 13
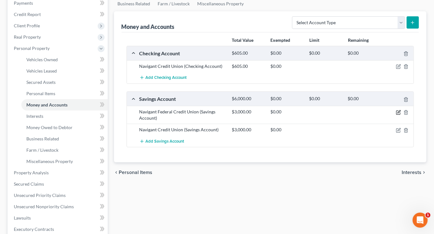
click at [398, 113] on icon "button" at bounding box center [399, 111] width 3 height 3
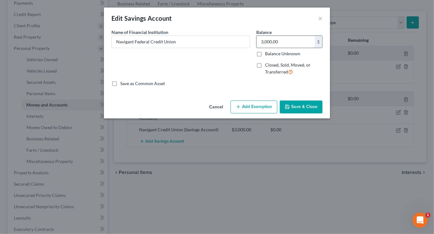
click at [305, 48] on input "3,000.00" at bounding box center [286, 42] width 58 height 12
type input "3,034"
click at [323, 114] on button "Save & Close" at bounding box center [301, 107] width 43 height 13
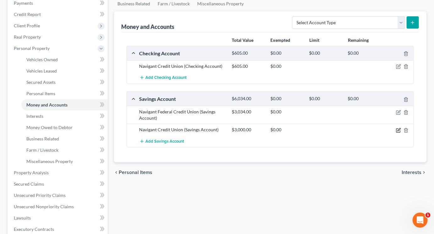
click at [396, 132] on icon "button" at bounding box center [398, 130] width 4 height 4
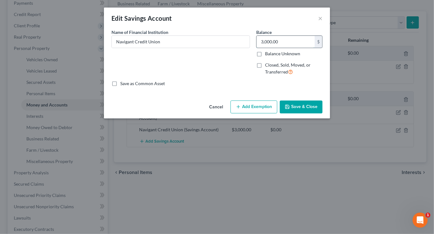
click at [299, 48] on input "3,000.00" at bounding box center [286, 42] width 58 height 12
type input "2,807"
click at [310, 114] on button "Save & Close" at bounding box center [301, 107] width 43 height 13
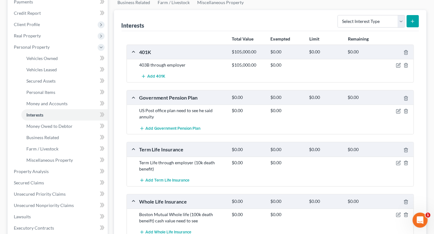
scroll to position [81, 0]
click at [391, 68] on div at bounding box center [399, 65] width 31 height 6
click at [396, 68] on icon "button" at bounding box center [398, 65] width 5 height 5
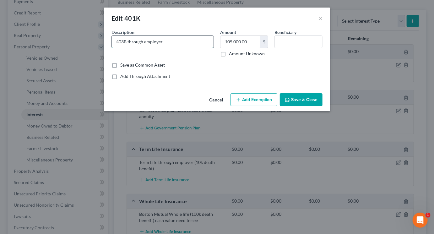
click at [192, 48] on input "403B through employer" at bounding box center [163, 42] width 102 height 12
click at [260, 48] on input "105,000.00" at bounding box center [241, 42] width 40 height 12
drag, startPoint x: 249, startPoint y: 56, endPoint x: 219, endPoint y: 49, distance: 30.6
click at [219, 49] on div "Amount 106 $ Amount Unknown" at bounding box center [244, 43] width 54 height 28
type input "118,943"
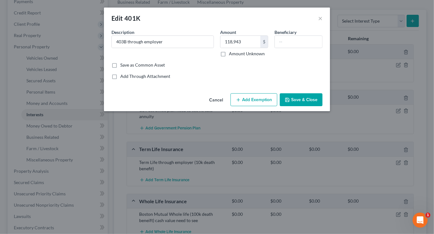
click at [323, 106] on button "Save & Close" at bounding box center [301, 99] width 43 height 13
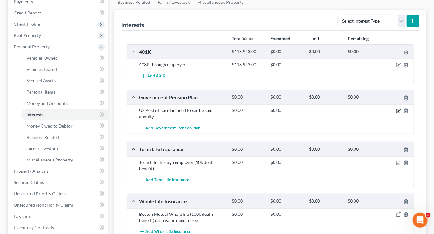
click at [398, 112] on icon "button" at bounding box center [399, 110] width 3 height 3
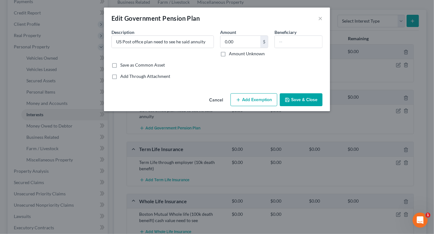
click at [323, 112] on div "Cancel Add Exemption Save & Close" at bounding box center [217, 101] width 226 height 21
click at [323, 106] on button "Save & Close" at bounding box center [301, 99] width 43 height 13
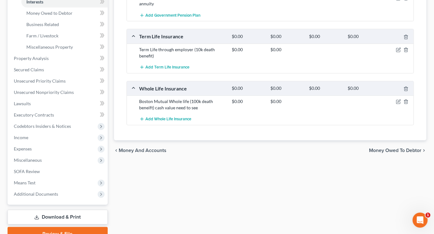
scroll to position [194, 0]
click at [398, 102] on icon "button" at bounding box center [399, 100] width 3 height 3
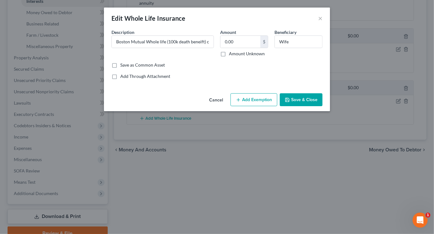
click at [318, 106] on button "Save & Close" at bounding box center [301, 99] width 43 height 13
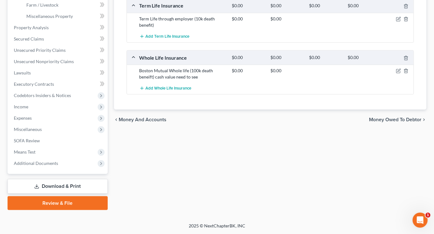
scroll to position [296, 0]
click at [43, 82] on link "Executory Contracts" at bounding box center [58, 84] width 99 height 11
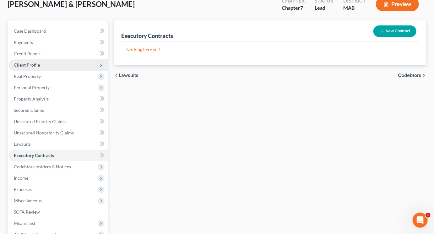
scroll to position [45, 0]
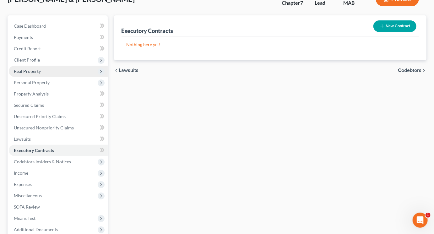
click at [37, 74] on span "Real Property" at bounding box center [27, 70] width 27 height 5
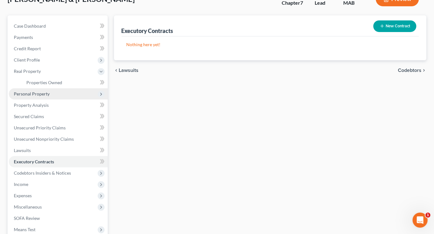
click at [41, 100] on span "Personal Property" at bounding box center [58, 93] width 99 height 11
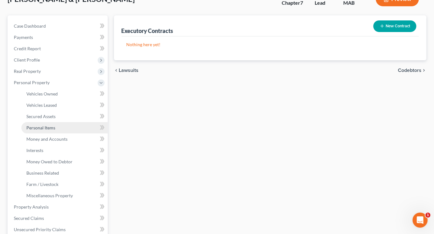
click at [44, 130] on span "Personal Items" at bounding box center [40, 127] width 29 height 5
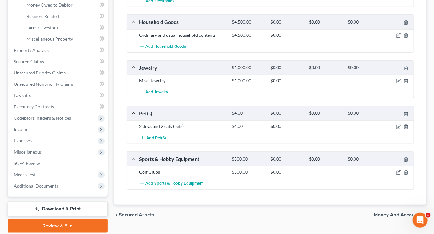
scroll to position [211, 0]
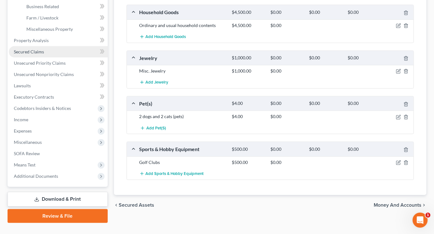
click at [40, 54] on span "Secured Claims" at bounding box center [29, 51] width 30 height 5
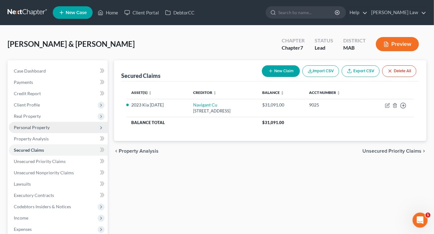
click at [42, 130] on span "Personal Property" at bounding box center [32, 127] width 36 height 5
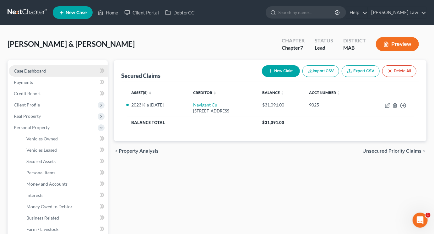
click at [41, 74] on span "Case Dashboard" at bounding box center [30, 70] width 32 height 5
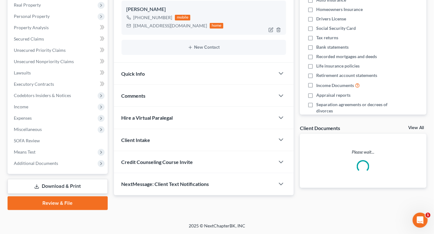
scroll to position [196, 0]
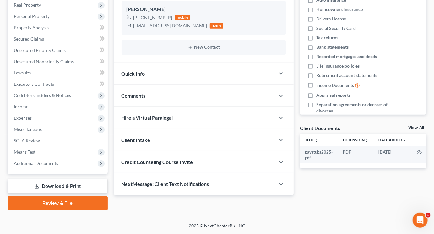
click at [136, 93] on span "Comments" at bounding box center [134, 96] width 24 height 6
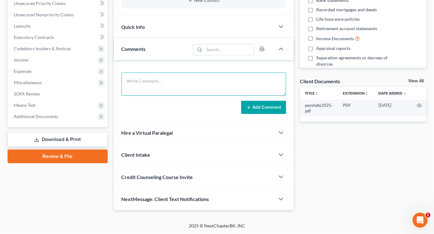
click at [149, 96] on textarea at bounding box center [204, 84] width 165 height 23
type textarea "[DATE] SETTLEMENT MAY SETTLEMENT 35500 RECEIVED `15K TWO KIDS"
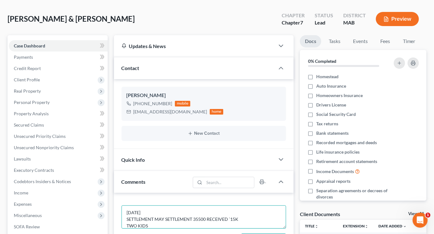
scroll to position [25, 0]
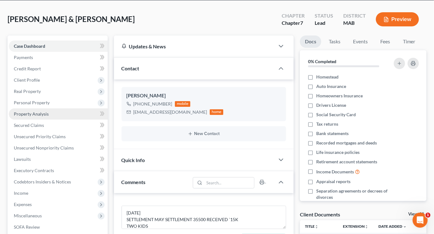
click at [42, 117] on span "Property Analysis" at bounding box center [31, 113] width 35 height 5
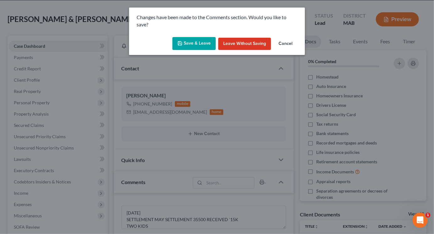
click at [194, 50] on button "Save & Leave" at bounding box center [193, 43] width 43 height 13
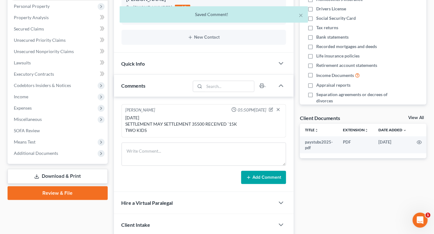
scroll to position [0, 0]
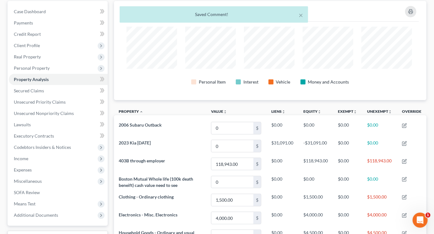
scroll to position [59, 1]
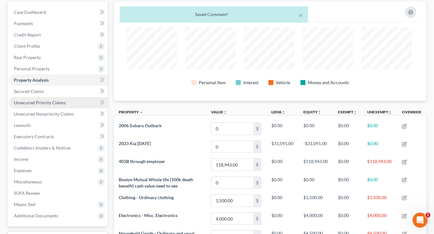
click at [42, 105] on span "Unsecured Priority Claims" at bounding box center [40, 102] width 52 height 5
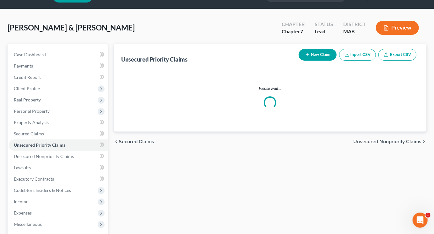
scroll to position [19, 0]
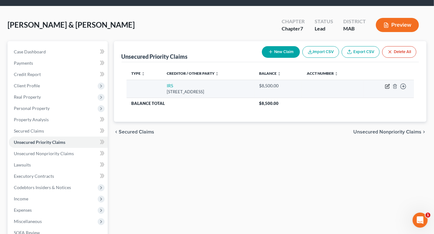
click at [385, 89] on icon "button" at bounding box center [387, 86] width 5 height 5
select select "39"
select select "2"
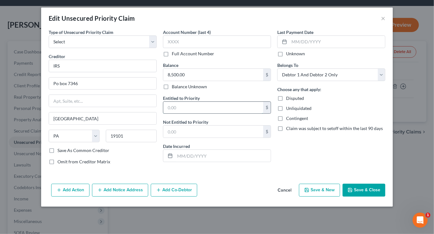
click at [178, 114] on input "text" at bounding box center [213, 108] width 100 height 12
type input "8,500"
click at [385, 197] on button "Save & Close" at bounding box center [364, 190] width 43 height 13
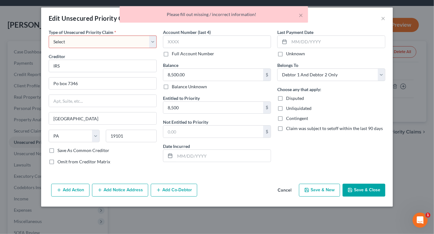
click at [86, 22] on div "× Please fill out missing / incorrect information!" at bounding box center [214, 15] width 434 height 19
click at [137, 53] on div "Creditor * IRS" at bounding box center [103, 62] width 108 height 19
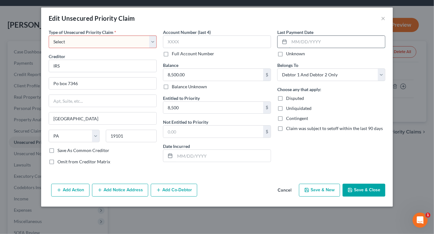
click at [301, 36] on input "text" at bounding box center [337, 42] width 96 height 12
click at [141, 35] on select "Select Taxes & Other Government Units Domestic Support Obligations Extensions o…" at bounding box center [103, 41] width 108 height 13
select select "39"
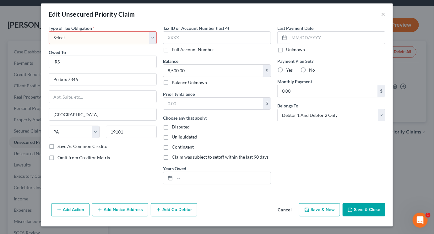
click at [141, 31] on select "Select Federal City State Franchise Tax Board Other" at bounding box center [103, 37] width 108 height 13
select select "0"
click at [352, 208] on icon "button" at bounding box center [350, 210] width 4 height 4
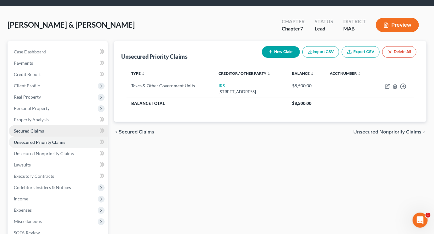
click at [72, 137] on link "Secured Claims" at bounding box center [58, 130] width 99 height 11
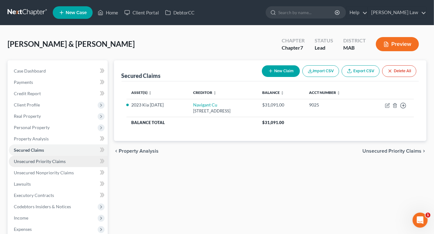
click at [43, 164] on span "Unsecured Priority Claims" at bounding box center [40, 161] width 52 height 5
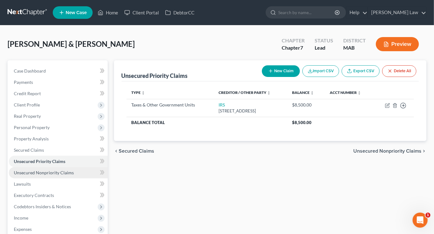
click at [45, 175] on span "Unsecured Nonpriority Claims" at bounding box center [44, 172] width 60 height 5
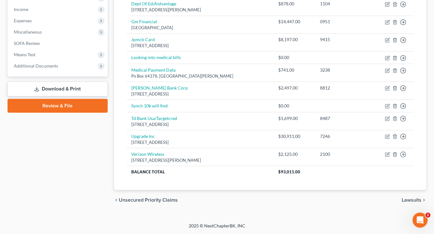
scroll to position [261, 0]
click at [385, 109] on icon "button" at bounding box center [387, 106] width 5 height 5
select select "1"
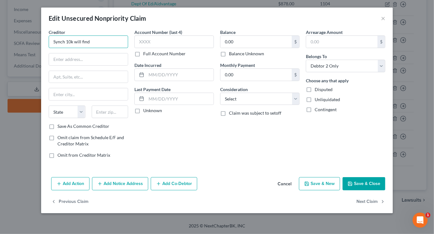
drag, startPoint x: 75, startPoint y: 55, endPoint x: 0, endPoint y: 50, distance: 75.2
click at [0, 52] on div "Edit Unsecured Nonpriority Claim × Creditor * Synch 10k will find State [US_STA…" at bounding box center [217, 117] width 434 height 234
type input "Synchrony Bank"
type input "Po Box 71782"
type input "[GEOGRAPHIC_DATA]"
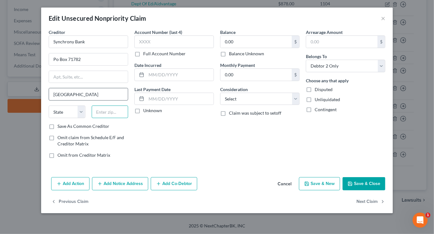
type input "19101"
select select "39"
drag, startPoint x: 96, startPoint y: 142, endPoint x: 71, endPoint y: 137, distance: 25.8
click at [92, 118] on input "19101" at bounding box center [110, 112] width 37 height 13
type input "19176"
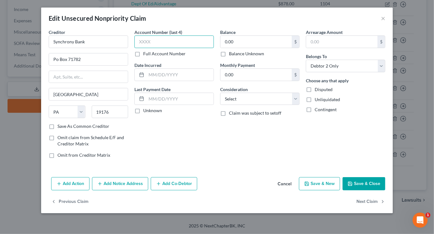
click at [155, 48] on input "text" at bounding box center [173, 41] width 79 height 13
click at [248, 48] on input "0.00" at bounding box center [256, 42] width 71 height 12
type input "9,817"
click at [177, 48] on input "text" at bounding box center [173, 41] width 79 height 13
type input "0567"
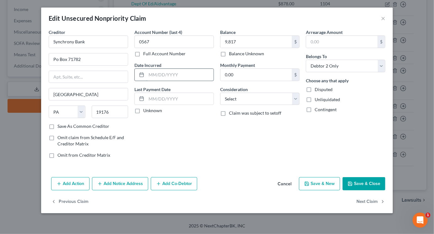
click at [159, 81] on input "text" at bounding box center [179, 75] width 67 height 12
type input "2021"
click at [111, 190] on button "Add Notice Address" at bounding box center [120, 183] width 56 height 13
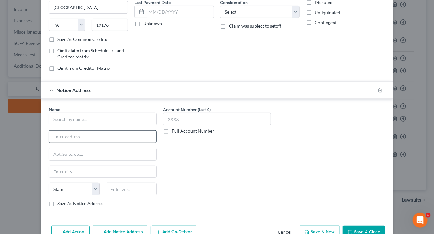
scroll to position [89, 0]
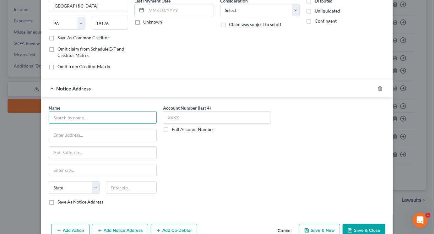
click at [76, 124] on input "text" at bounding box center [103, 117] width 108 height 13
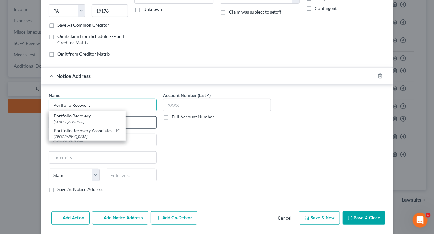
scroll to position [105, 0]
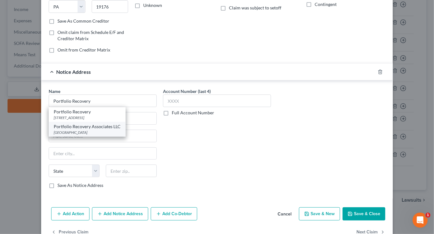
click at [68, 130] on div "Portfolio Recovery Associates LLC" at bounding box center [87, 126] width 67 height 6
type input "Portfolio Recovery Associates LLC"
type input "PO Box 41067"
type input "[GEOGRAPHIC_DATA]"
select select "48"
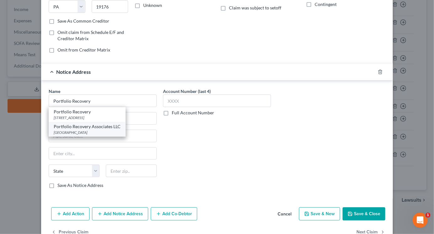
type input "23541"
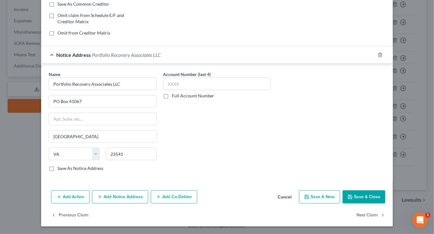
scroll to position [207, 0]
click at [385, 190] on button "Save & Close" at bounding box center [364, 196] width 43 height 13
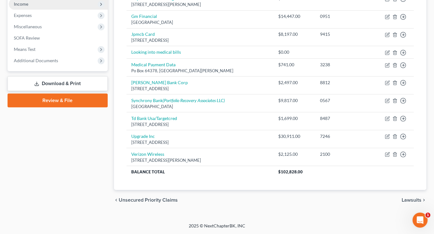
click at [28, 7] on span "Income" at bounding box center [21, 3] width 14 height 5
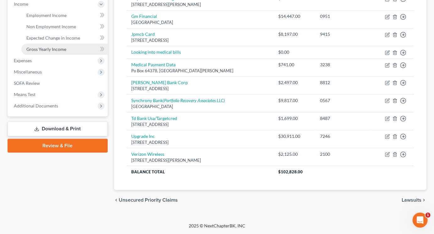
click at [50, 52] on span "Gross Yearly Income" at bounding box center [46, 48] width 40 height 5
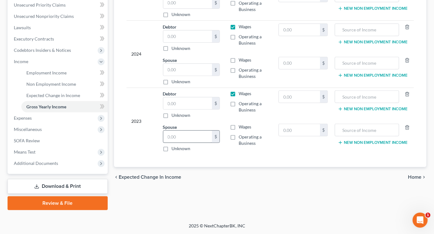
scroll to position [250, 0]
click at [193, 97] on input "text" at bounding box center [187, 103] width 49 height 12
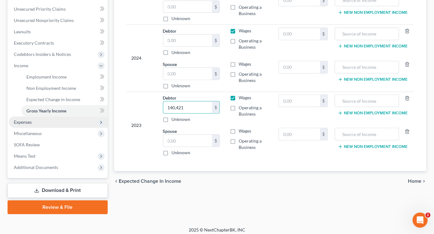
scroll to position [150, 0]
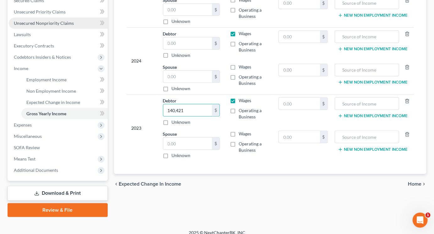
type input "140,421"
click at [72, 26] on span "Unsecured Nonpriority Claims" at bounding box center [44, 22] width 60 height 5
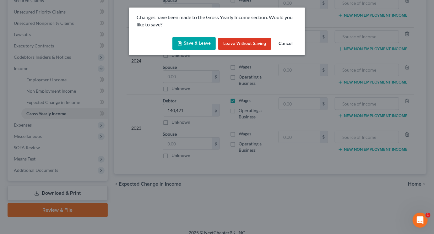
click at [192, 50] on button "Save & Leave" at bounding box center [193, 43] width 43 height 13
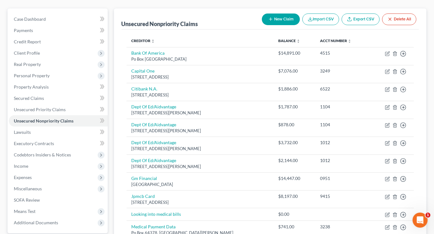
scroll to position [50, 0]
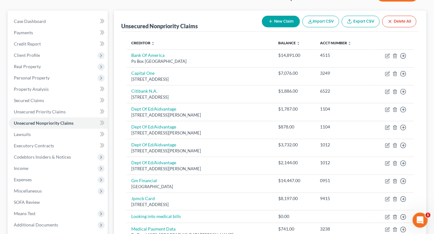
click at [262, 27] on button "New Claim" at bounding box center [281, 22] width 38 height 12
select select "2"
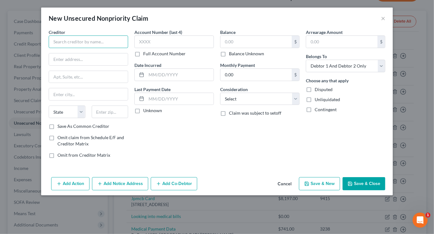
click at [98, 48] on input "text" at bounding box center [88, 41] width 79 height 13
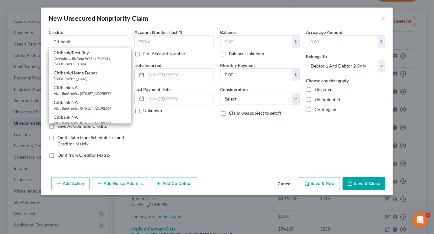
click at [87, 56] on div "Citibank/Best Buy" at bounding box center [90, 53] width 73 height 6
type input "Citibank/Best Buy"
type input "Centralized Bk Dept"
type input "PO Box 790034"
type input "Saint Louis"
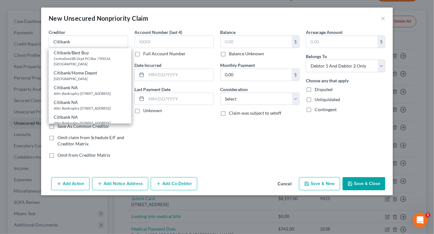
select select "26"
type input "63179"
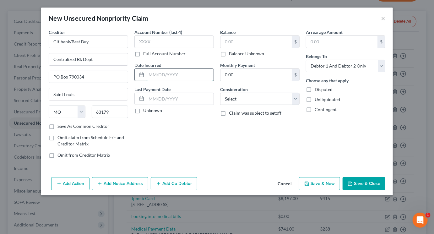
click at [151, 81] on input "text" at bounding box center [179, 75] width 67 height 12
type input "2023"
click at [156, 48] on input "text" at bounding box center [173, 41] width 79 height 13
type input "8317"
click at [252, 48] on input "text" at bounding box center [256, 42] width 71 height 12
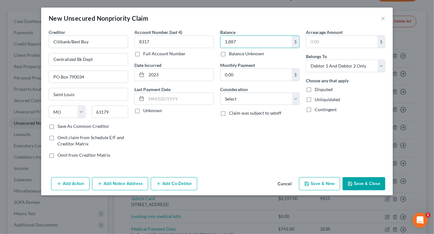
type input "1,887"
click at [379, 190] on button "Save & Close" at bounding box center [364, 183] width 43 height 13
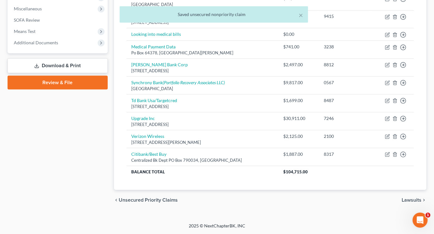
scroll to position [352, 0]
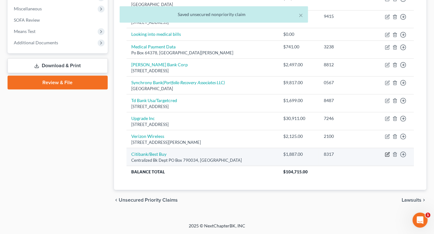
click at [385, 153] on icon "button" at bounding box center [387, 155] width 4 height 4
select select "26"
select select "2"
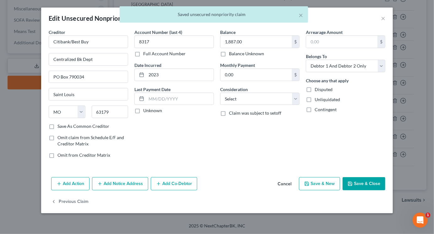
scroll to position [39, 0]
click at [116, 187] on button "Add Notice Address" at bounding box center [120, 183] width 56 height 13
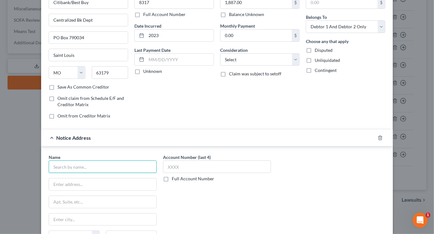
click at [94, 173] on input "text" at bounding box center [103, 167] width 108 height 13
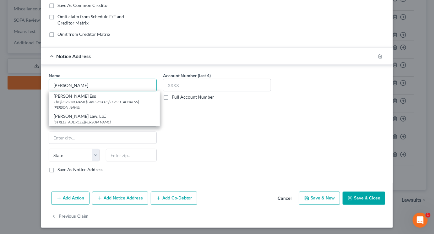
scroll to position [127, 0]
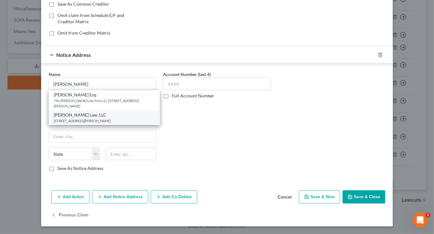
click at [97, 123] on div "[STREET_ADDRESS][PERSON_NAME]" at bounding box center [104, 120] width 101 height 5
type input "[PERSON_NAME] Law, LLC"
type input "[STREET_ADDRESS][PERSON_NAME]"
type input "Suite A102"
type input "[GEOGRAPHIC_DATA]"
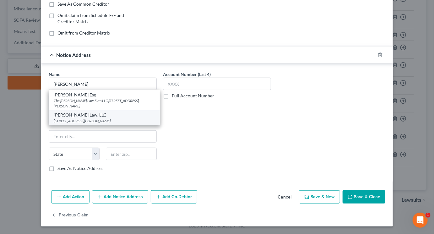
select select "32"
type input "03079"
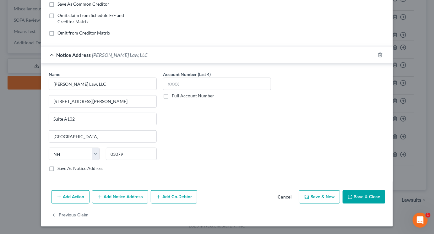
scroll to position [207, 0]
click at [382, 191] on button "Save & Close" at bounding box center [364, 196] width 43 height 13
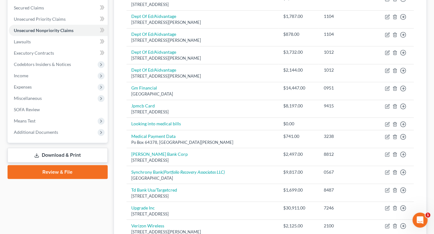
scroll to position [138, 0]
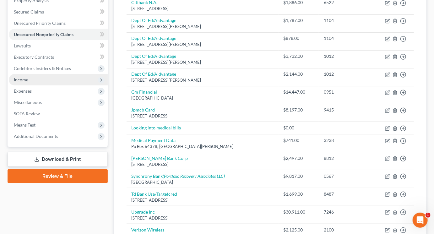
click at [40, 85] on span "Income" at bounding box center [58, 79] width 99 height 11
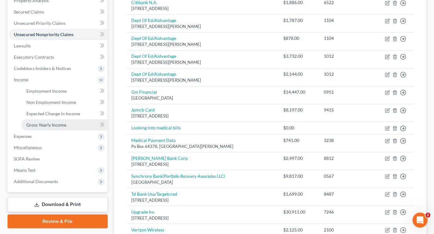
click at [55, 128] on span "Gross Yearly Income" at bounding box center [46, 124] width 40 height 5
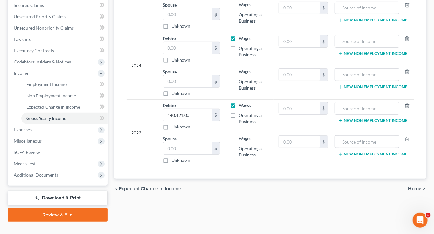
scroll to position [144, 0]
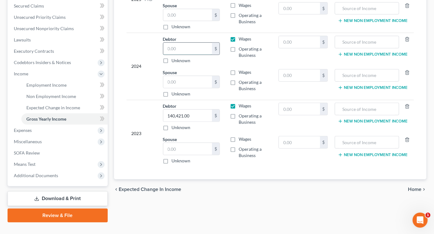
click at [189, 55] on input "text" at bounding box center [187, 49] width 49 height 12
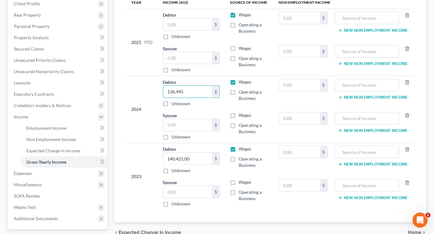
scroll to position [100, 0]
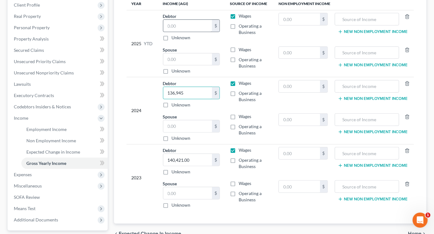
type input "136,945"
click at [189, 32] on input "text" at bounding box center [187, 26] width 49 height 12
click at [183, 32] on input "text" at bounding box center [187, 26] width 49 height 12
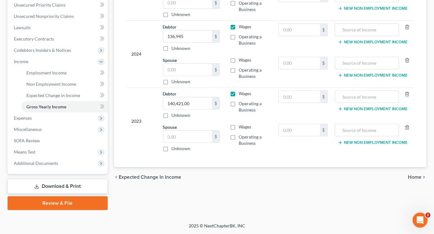
scroll to position [166, 0]
click at [53, 75] on span "Employment Income" at bounding box center [46, 72] width 40 height 5
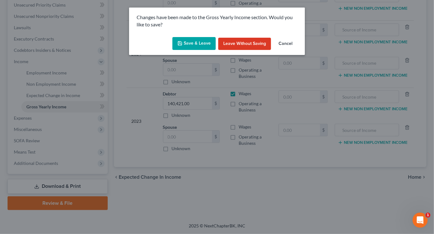
click at [188, 50] on button "Save & Leave" at bounding box center [193, 43] width 43 height 13
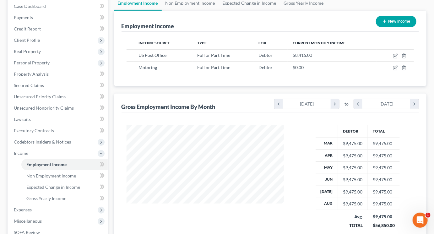
scroll to position [68, 0]
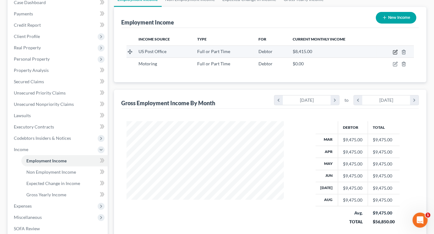
click at [393, 55] on icon "button" at bounding box center [395, 52] width 5 height 5
select select "0"
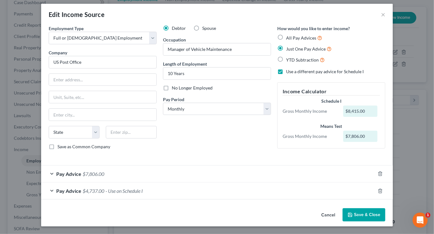
scroll to position [60, 0]
click at [385, 212] on button "Save & Close" at bounding box center [364, 214] width 43 height 13
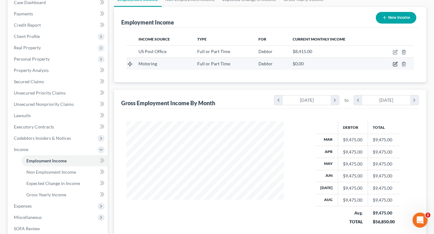
click at [395, 65] on icon "button" at bounding box center [396, 63] width 3 height 3
select select "0"
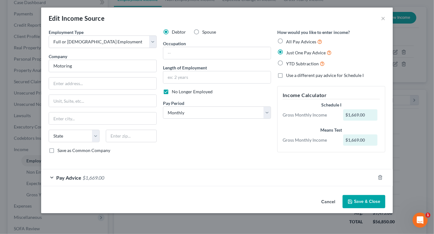
click at [140, 186] on div "Pay Advice $1,669.00" at bounding box center [208, 177] width 334 height 17
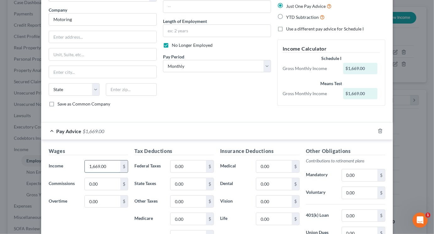
click at [95, 172] on input "1,669.00" at bounding box center [102, 167] width 35 height 12
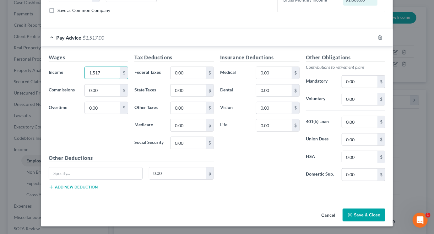
scroll to position [221, 0]
type input "1,517"
click at [383, 222] on button "Save & Close" at bounding box center [364, 215] width 43 height 13
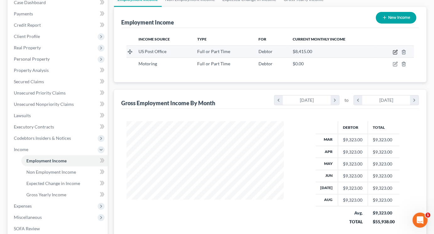
click at [393, 55] on icon "button" at bounding box center [395, 52] width 5 height 5
select select "0"
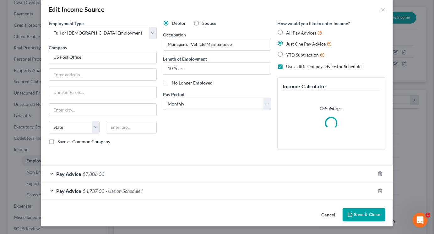
scroll to position [68, 0]
click at [183, 149] on form "Employment Type * Select Full or [DEMOGRAPHIC_DATA] Employment Self Employment …" at bounding box center [217, 109] width 337 height 179
click at [173, 166] on div "Pay Advice $7,806.00" at bounding box center [208, 174] width 334 height 17
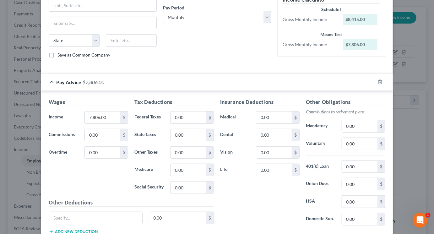
scroll to position [95, 0]
click at [97, 123] on input "7,806.00" at bounding box center [102, 118] width 35 height 12
type input "8,389"
click at [190, 123] on input "0.00" at bounding box center [188, 118] width 35 height 12
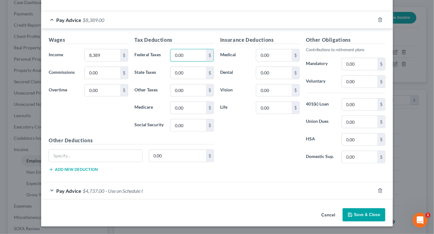
scroll to position [258, 0]
click at [139, 184] on div "Pay Advice $4,737.00 - Use on Schedule I" at bounding box center [208, 191] width 334 height 17
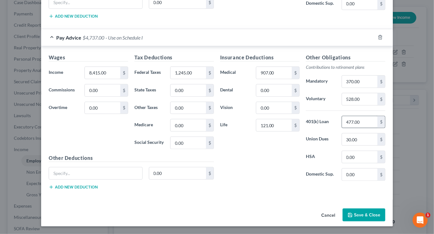
scroll to position [455, 0]
click at [384, 210] on button "Save & Close" at bounding box center [364, 215] width 43 height 13
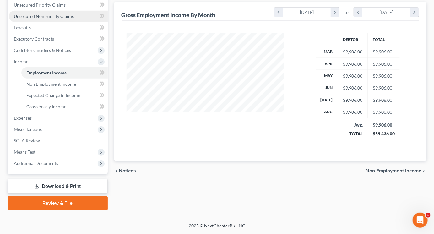
scroll to position [220, 0]
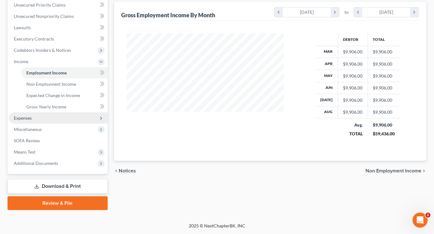
click at [28, 121] on span "Expenses" at bounding box center [23, 117] width 18 height 5
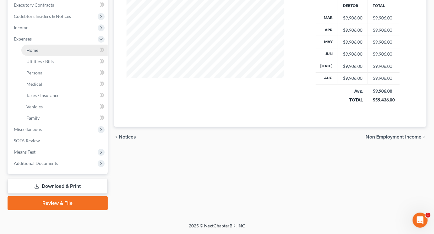
click at [34, 56] on link "Home" at bounding box center [64, 50] width 86 height 11
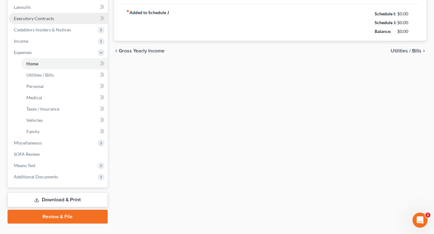
type input "1,350.00"
type input "0.00"
radio input "true"
type input "0.00"
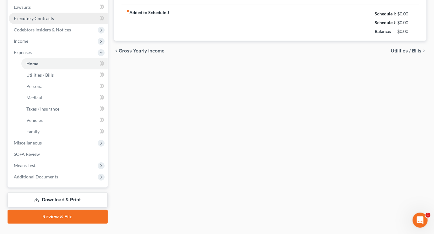
type input "0.00"
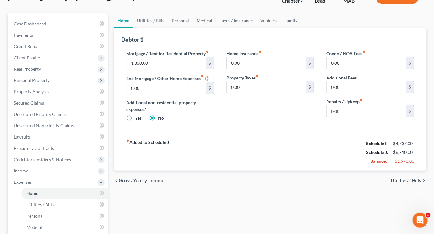
scroll to position [47, 0]
click at [154, 29] on link "Utilities / Bills" at bounding box center [151, 21] width 35 height 15
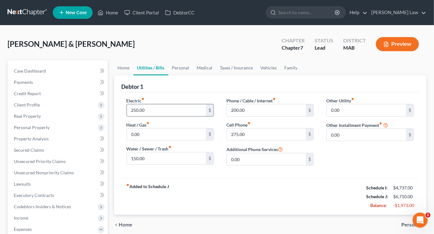
click at [154, 116] on input "250.00" at bounding box center [166, 110] width 79 height 12
type input "275"
click at [155, 164] on input "150.00" at bounding box center [166, 158] width 79 height 12
type input "100"
click at [193, 75] on link "Personal" at bounding box center [180, 67] width 25 height 15
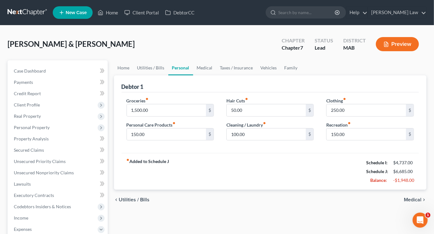
click at [193, 75] on link "Personal" at bounding box center [180, 67] width 25 height 15
click at [216, 75] on link "Medical" at bounding box center [204, 67] width 23 height 15
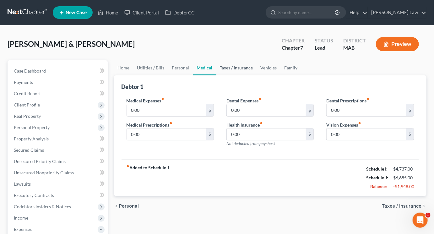
click at [257, 75] on link "Taxes / Insurance" at bounding box center [236, 67] width 41 height 15
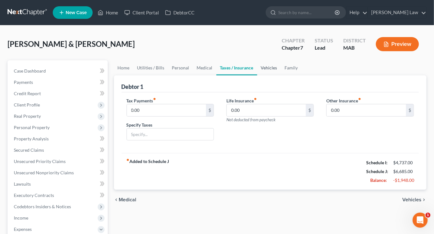
click at [281, 75] on link "Vehicles" at bounding box center [269, 67] width 24 height 15
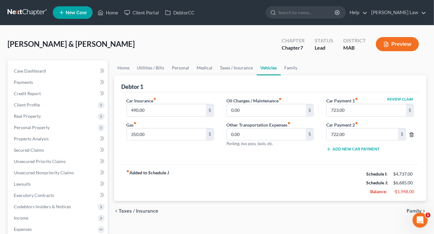
click at [410, 137] on icon "button" at bounding box center [411, 135] width 3 height 4
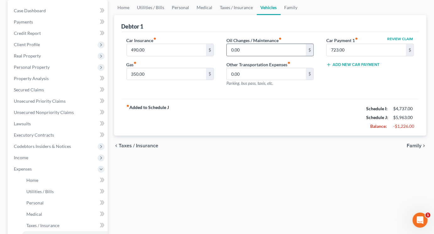
scroll to position [61, 0]
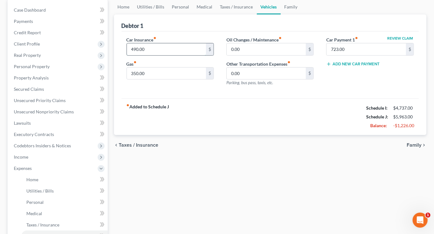
click at [173, 55] on input "490.00" at bounding box center [166, 49] width 79 height 12
click at [169, 91] on div "Car Insurance fiber_manual_record 572 $ Gas fiber_manual_record 350.00 $" at bounding box center [170, 63] width 100 height 55
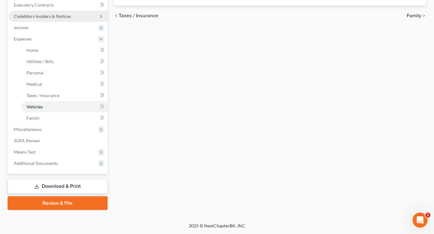
scroll to position [266, 0]
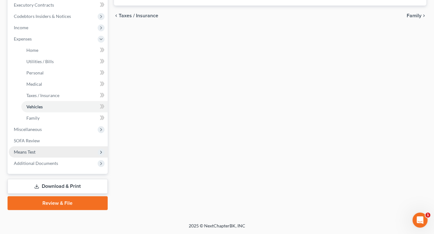
click at [35, 155] on span "Means Test" at bounding box center [25, 151] width 22 height 5
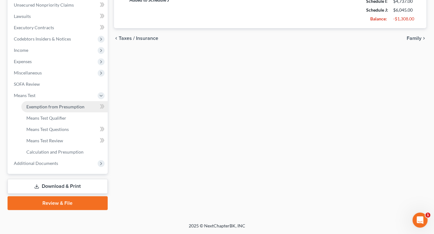
click at [72, 104] on span "Exemption from Presumption" at bounding box center [55, 106] width 58 height 5
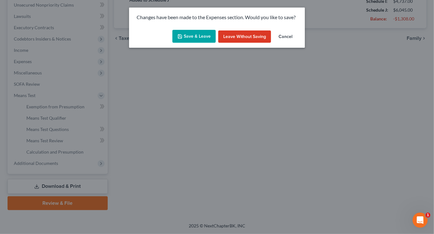
click at [180, 43] on button "Save & Leave" at bounding box center [193, 36] width 43 height 13
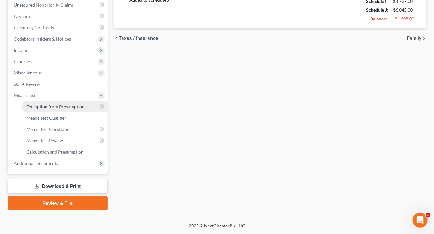
type input "572.00"
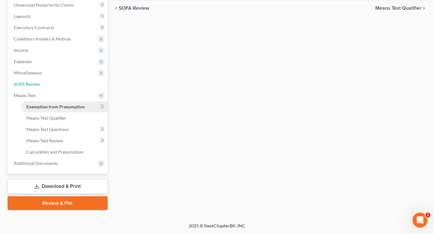
click at [59, 92] on ul "Case Dashboard Payments Invoices Payments Payments Credit Report Client Profile" at bounding box center [58, 33] width 99 height 271
click at [57, 121] on span "Means Test Qualifier" at bounding box center [46, 117] width 40 height 5
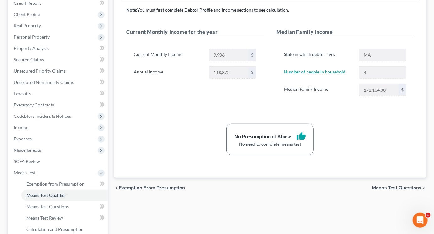
scroll to position [91, 0]
click at [39, 133] on span "Income" at bounding box center [58, 127] width 99 height 11
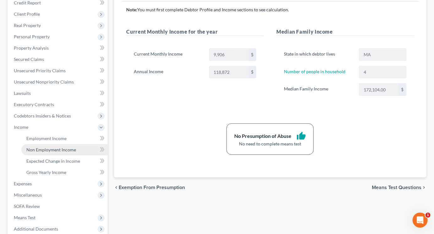
click at [64, 152] on span "Non Employment Income" at bounding box center [51, 149] width 50 height 5
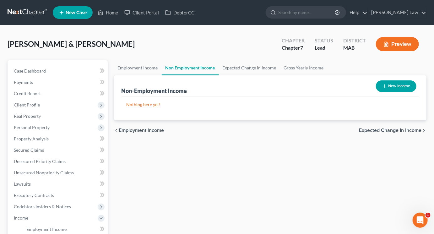
click at [377, 92] on button "New Income" at bounding box center [396, 86] width 41 height 12
select select "0"
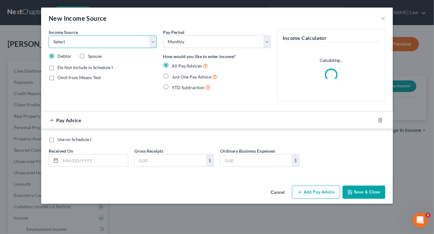
click at [142, 48] on select "Select Unemployment Disability (from employer) Pension Retirement Social Securi…" at bounding box center [103, 41] width 108 height 13
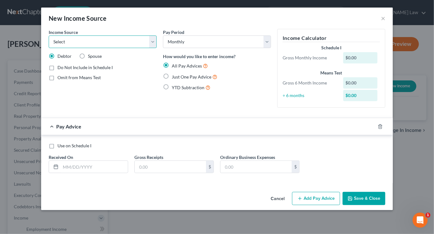
select select "13"
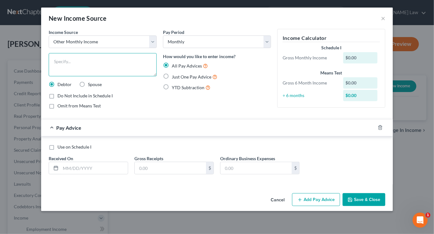
click at [76, 76] on textarea at bounding box center [103, 64] width 108 height 23
type textarea "personal injury settlement one time proceeds"
click at [57, 99] on label "Do Not Include in Schedule I" at bounding box center [84, 96] width 55 height 6
click at [60, 97] on input "Do Not Include in Schedule I" at bounding box center [62, 95] width 4 height 4
checkbox input "true"
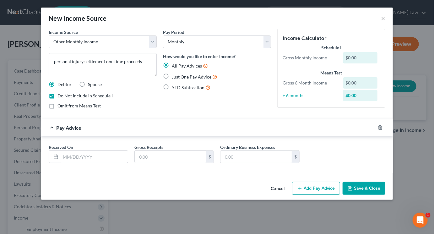
click at [172, 80] on label "Just One Pay Advice" at bounding box center [195, 76] width 46 height 7
click at [174, 77] on input "Just One Pay Advice" at bounding box center [176, 75] width 4 height 4
radio input "true"
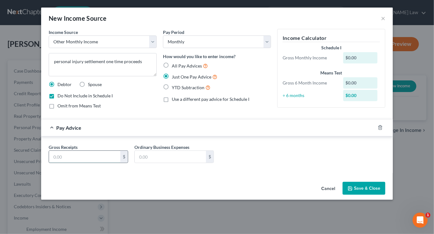
click at [57, 163] on input "text" at bounding box center [84, 157] width 71 height 12
type input "2,584"
click at [385, 195] on button "Save & Close" at bounding box center [364, 188] width 43 height 13
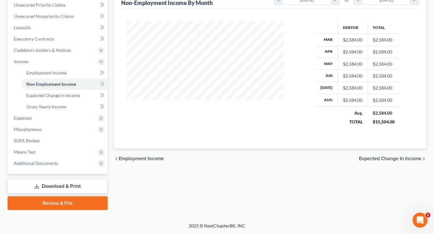
scroll to position [221, 0]
click at [35, 155] on span "Means Test" at bounding box center [25, 151] width 22 height 5
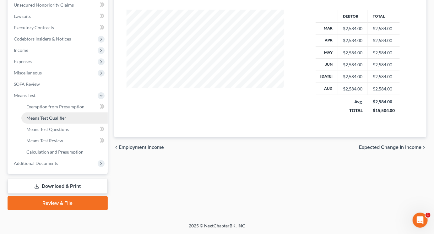
click at [61, 121] on span "Means Test Qualifier" at bounding box center [46, 117] width 40 height 5
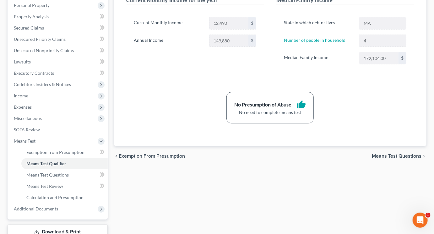
scroll to position [121, 0]
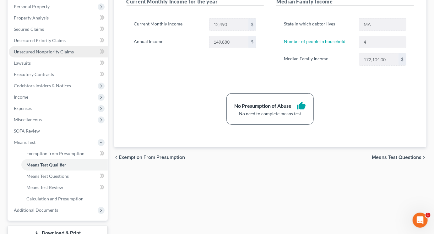
click at [57, 54] on span "Unsecured Nonpriority Claims" at bounding box center [44, 51] width 60 height 5
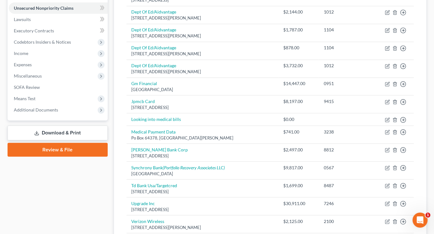
scroll to position [165, 0]
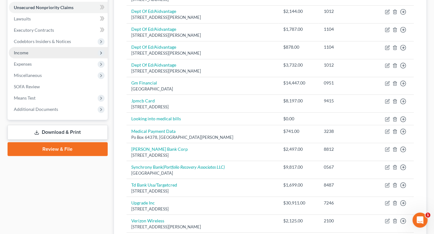
click at [25, 55] on span "Income" at bounding box center [21, 52] width 14 height 5
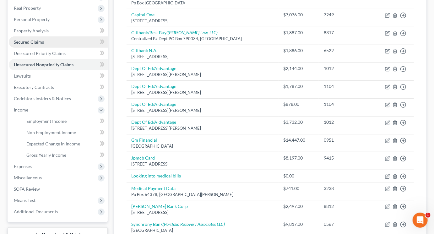
click at [41, 45] on span "Secured Claims" at bounding box center [29, 41] width 30 height 5
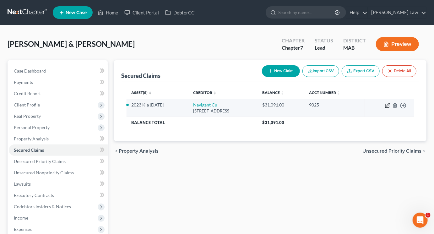
click at [387, 106] on icon "button" at bounding box center [388, 104] width 3 height 3
select select "41"
select select "2"
select select "0"
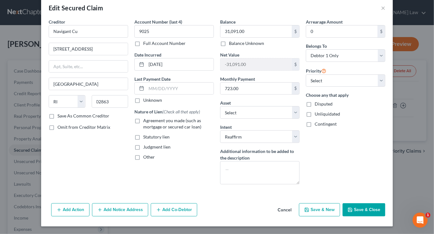
scroll to position [69, 0]
click at [385, 206] on button "Save & Close" at bounding box center [364, 209] width 43 height 13
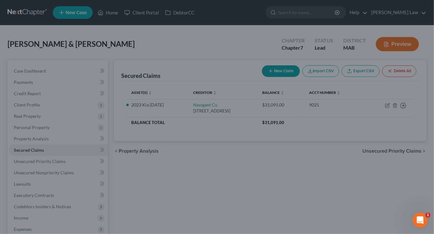
select select "4"
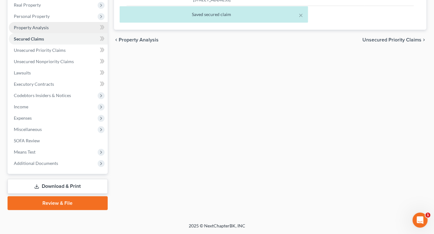
scroll to position [128, 0]
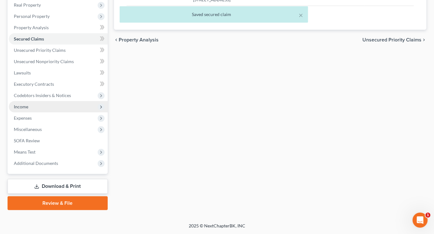
click at [28, 109] on span "Income" at bounding box center [21, 106] width 14 height 5
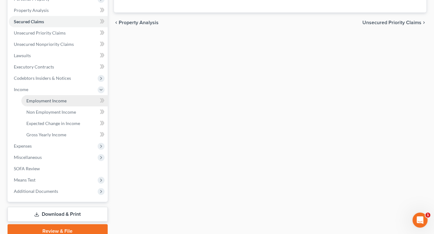
click at [58, 103] on span "Employment Income" at bounding box center [46, 100] width 40 height 5
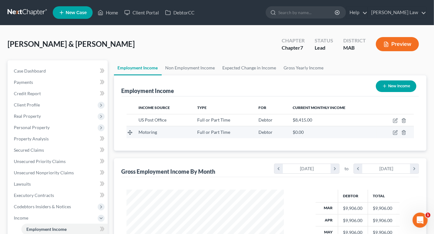
scroll to position [139, 170]
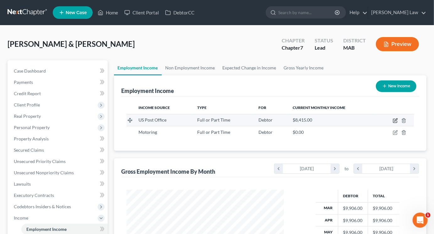
click at [393, 123] on icon "button" at bounding box center [395, 120] width 5 height 5
select select "0"
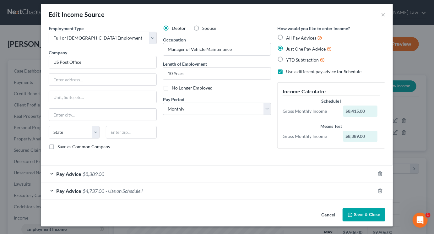
scroll to position [60, 0]
click at [184, 186] on div "Pay Advice $4,737.00 - Use on Schedule I" at bounding box center [208, 191] width 334 height 17
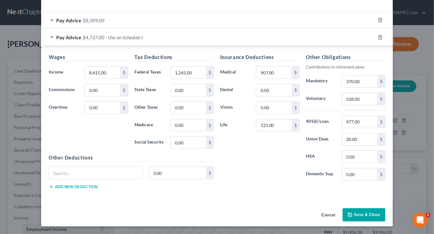
scroll to position [257, 0]
click at [384, 208] on button "Save & Close" at bounding box center [364, 214] width 43 height 13
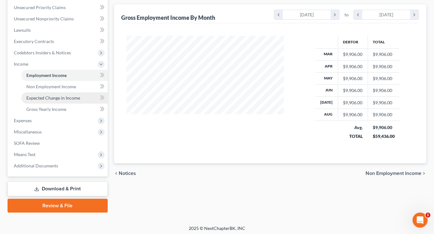
scroll to position [181, 0]
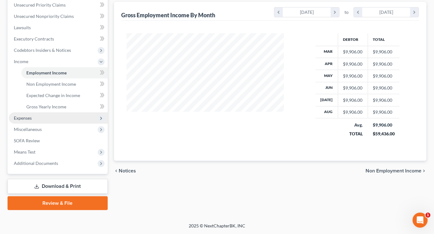
click at [33, 124] on span "Expenses" at bounding box center [58, 117] width 99 height 11
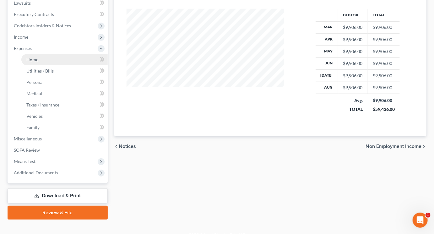
click at [36, 62] on span "Home" at bounding box center [32, 59] width 12 height 5
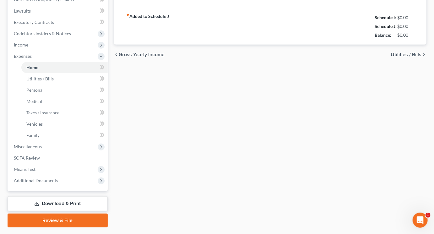
type input "1,350.00"
type input "0.00"
radio input "true"
type input "0.00"
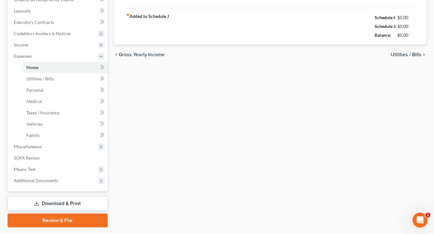
type input "0.00"
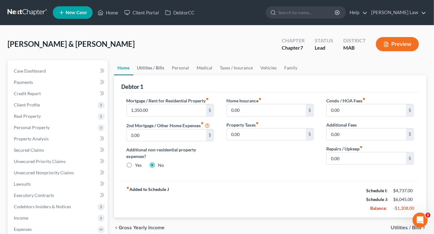
click at [164, 75] on link "Utilities / Bills" at bounding box center [151, 67] width 35 height 15
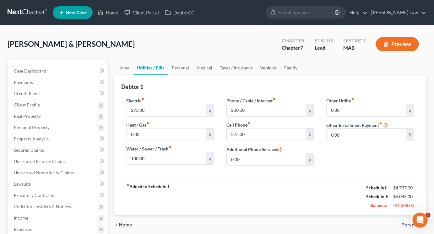
click at [281, 75] on link "Vehicles" at bounding box center [269, 67] width 24 height 15
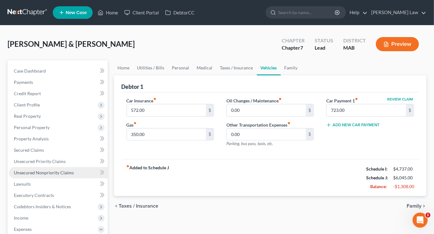
click at [64, 175] on span "Unsecured Nonpriority Claims" at bounding box center [44, 172] width 60 height 5
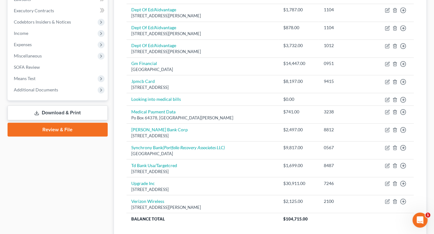
scroll to position [352, 0]
